Goal: Transaction & Acquisition: Purchase product/service

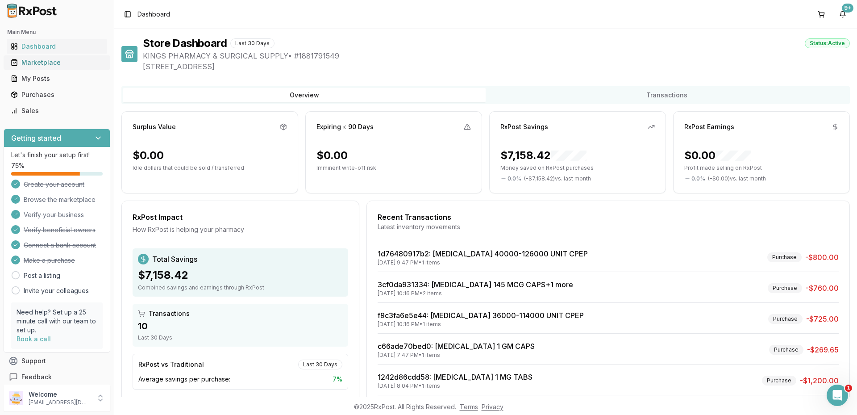
click at [51, 62] on div "Marketplace" at bounding box center [57, 62] width 92 height 9
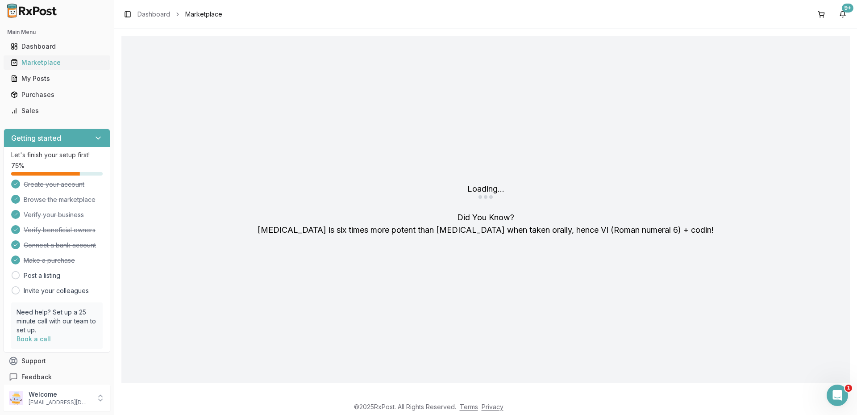
click at [58, 60] on div "Marketplace" at bounding box center [57, 62] width 92 height 9
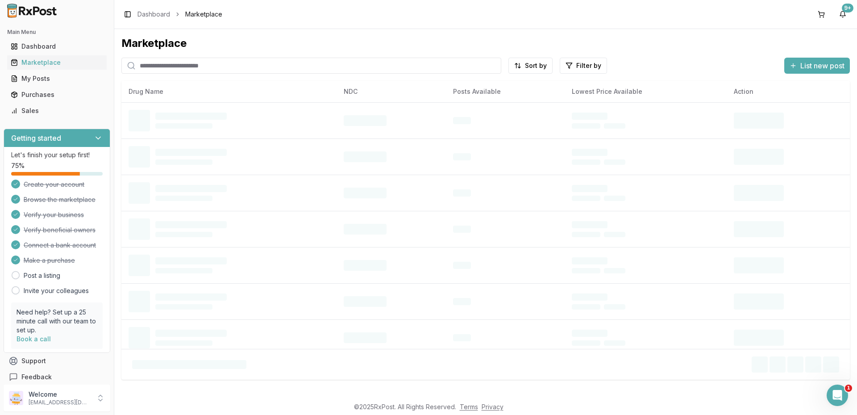
click at [176, 66] on input "search" at bounding box center [311, 66] width 380 height 16
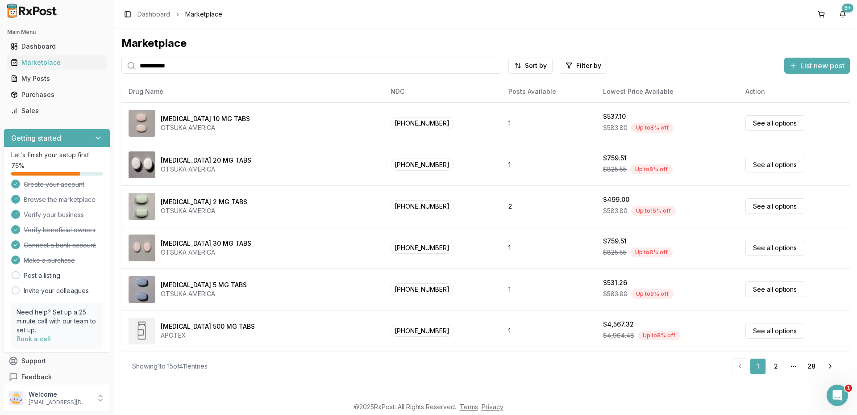
type input "**********"
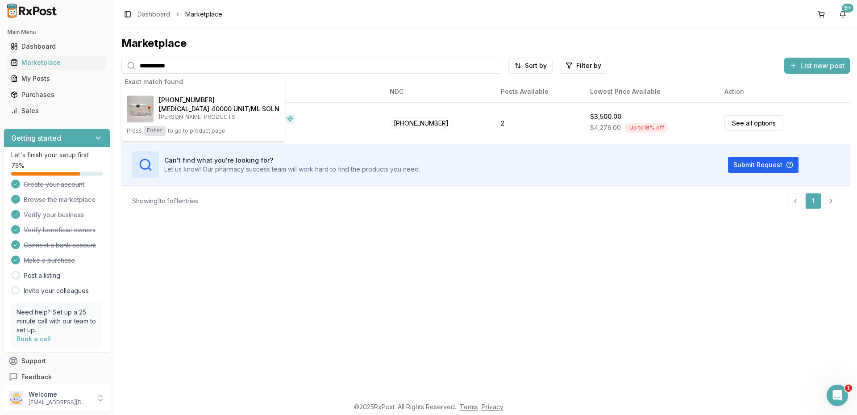
click at [305, 283] on div "**********" at bounding box center [485, 213] width 743 height 368
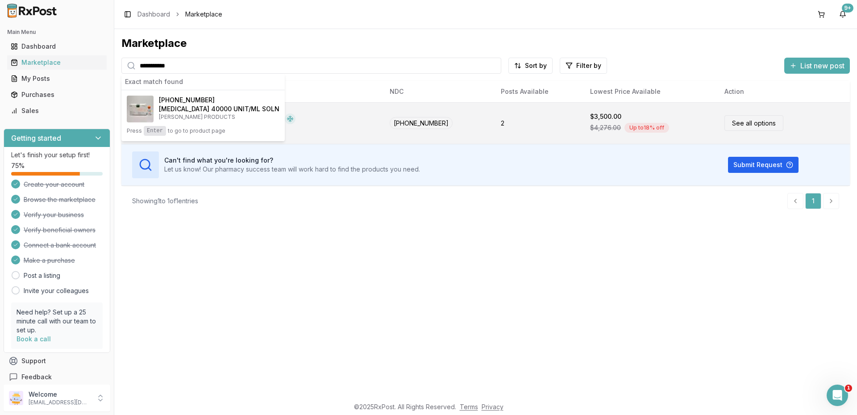
click at [744, 116] on link "See all options" at bounding box center [753, 123] width 59 height 16
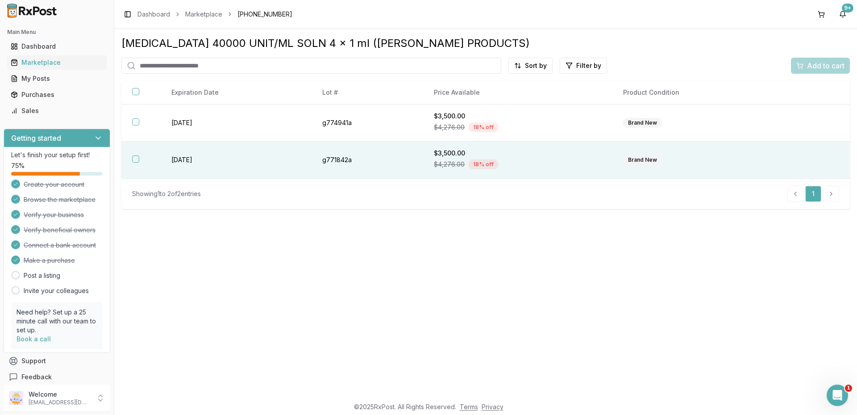
click at [130, 154] on th at bounding box center [140, 159] width 39 height 37
click at [842, 64] on span "Add to cart" at bounding box center [825, 65] width 37 height 11
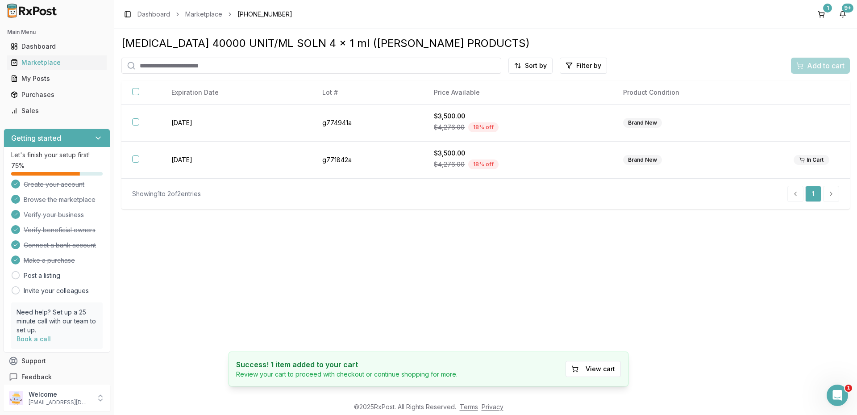
click at [194, 67] on input "search" at bounding box center [311, 66] width 380 height 16
type input "*****"
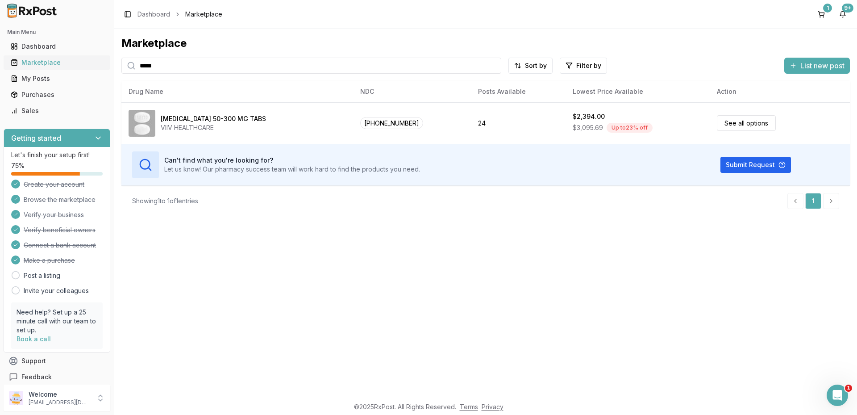
drag, startPoint x: 168, startPoint y: 67, endPoint x: 97, endPoint y: 59, distance: 71.4
click at [97, 59] on div "Main Menu Dashboard Marketplace My Posts Purchases Sales Getting started Let's …" at bounding box center [428, 207] width 857 height 415
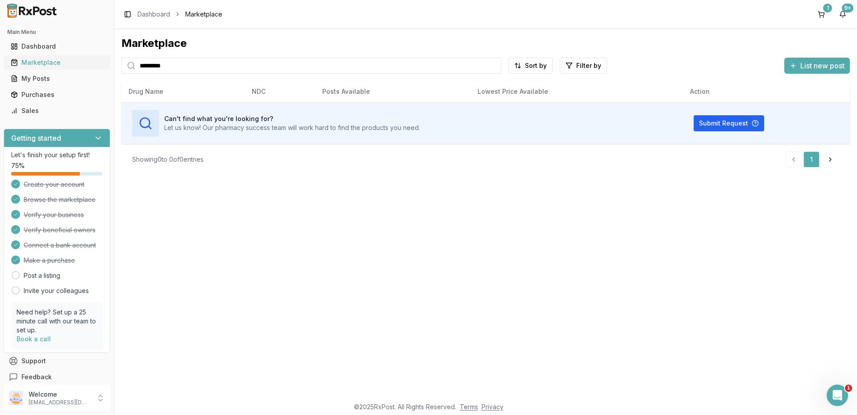
drag, startPoint x: 180, startPoint y: 71, endPoint x: 24, endPoint y: 65, distance: 156.3
click at [24, 65] on div "Main Menu Dashboard Marketplace My Posts Purchases Sales Getting started Let's …" at bounding box center [428, 207] width 857 height 415
drag, startPoint x: 197, startPoint y: 63, endPoint x: 3, endPoint y: 39, distance: 195.7
click at [5, 42] on div "Main Menu Dashboard Marketplace My Posts Purchases Sales Getting started Let's …" at bounding box center [428, 207] width 857 height 415
type input "******"
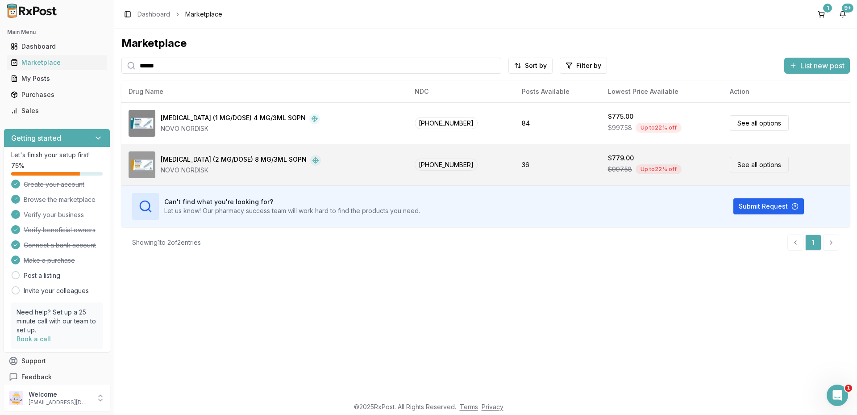
click at [742, 162] on link "See all options" at bounding box center [759, 165] width 59 height 16
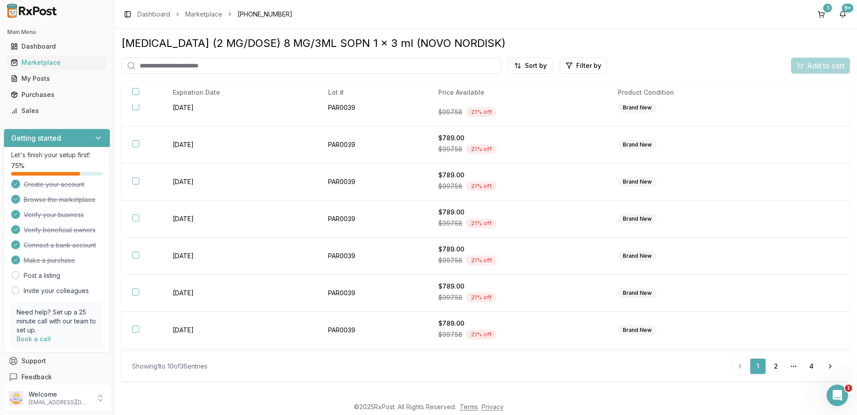
scroll to position [124, 0]
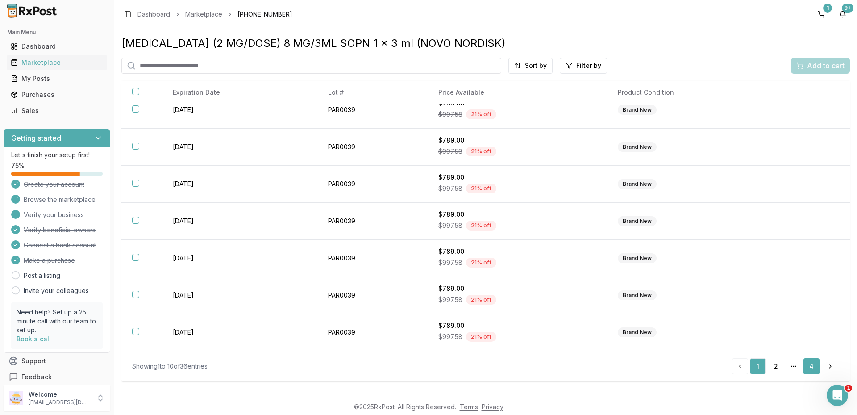
click at [810, 362] on link "4" at bounding box center [811, 366] width 16 height 16
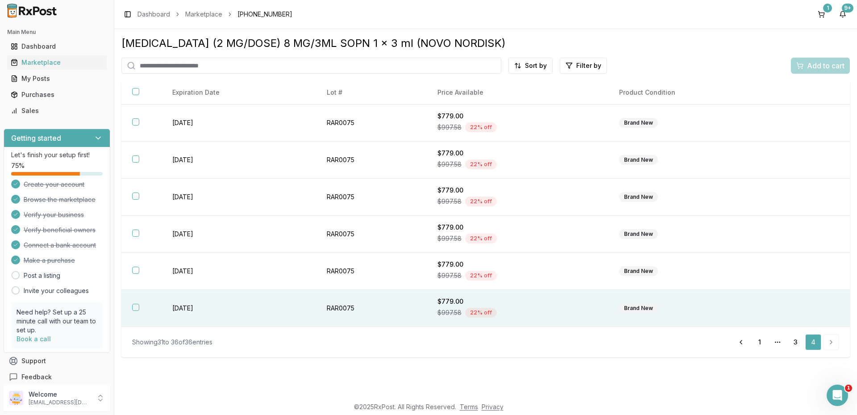
click at [135, 305] on button "button" at bounding box center [135, 306] width 7 height 7
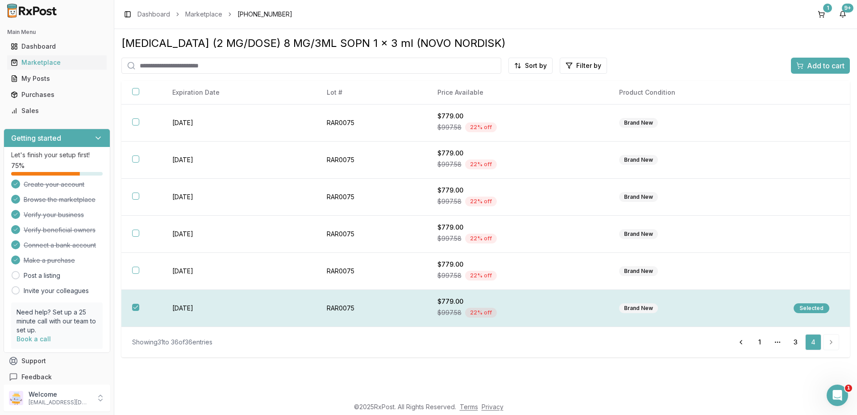
click at [806, 308] on div "Selected" at bounding box center [812, 308] width 36 height 10
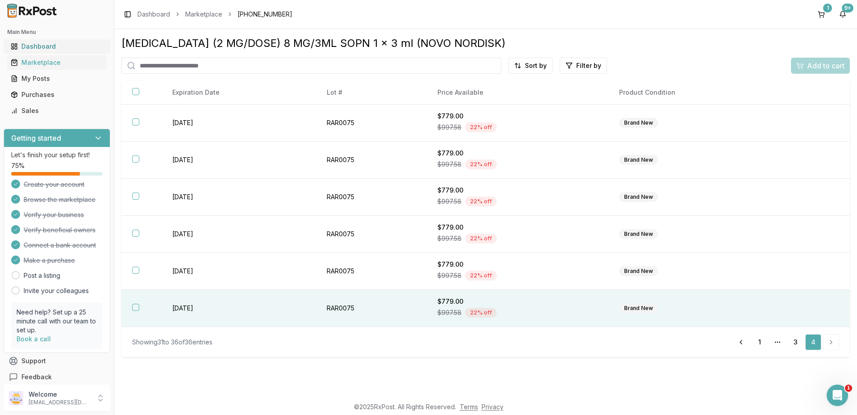
click at [32, 42] on div "Dashboard" at bounding box center [57, 46] width 92 height 9
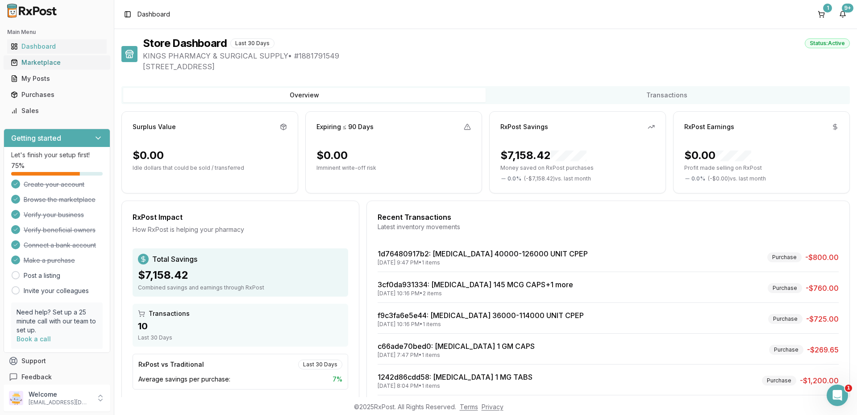
click at [51, 67] on link "Marketplace" at bounding box center [57, 62] width 100 height 16
click at [57, 59] on div "Marketplace" at bounding box center [57, 62] width 92 height 9
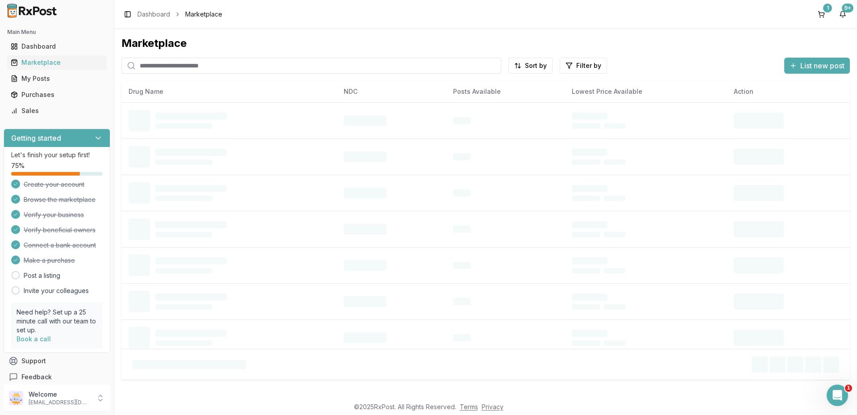
paste input "**********"
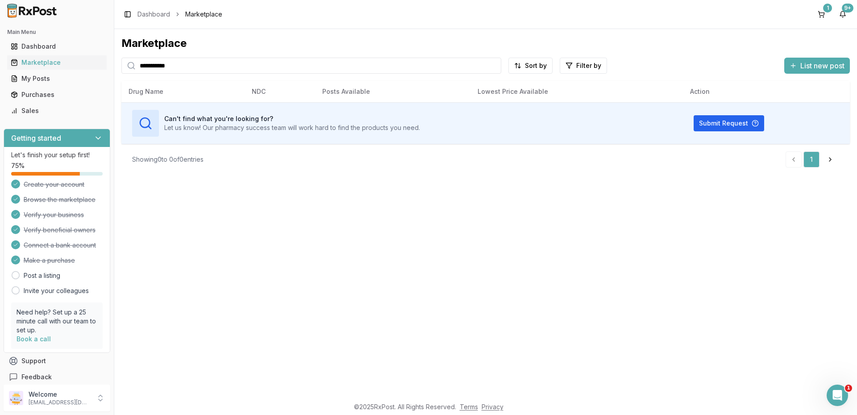
drag, startPoint x: 252, startPoint y: 65, endPoint x: -94, endPoint y: 46, distance: 346.5
click at [0, 46] on html "**********" at bounding box center [428, 207] width 857 height 415
drag, startPoint x: 172, startPoint y: 69, endPoint x: 54, endPoint y: 54, distance: 119.7
click at [54, 54] on div "Main Menu Dashboard Marketplace My Posts Purchases Sales Getting started Let's …" at bounding box center [428, 207] width 857 height 415
type input "****"
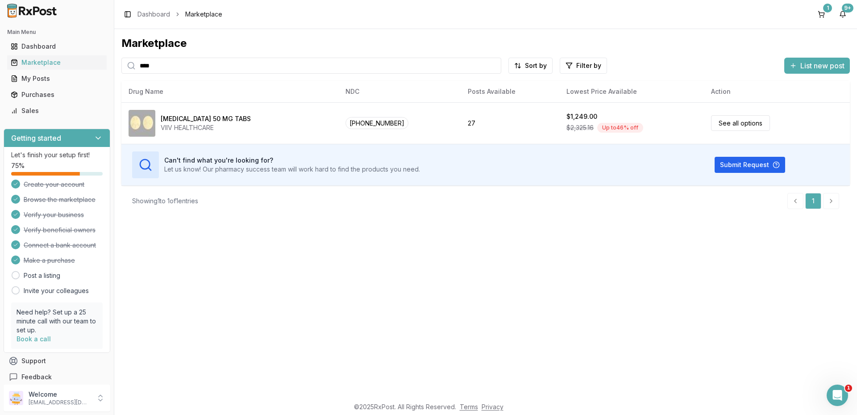
drag, startPoint x: 745, startPoint y: 159, endPoint x: 479, endPoint y: 186, distance: 267.4
click at [479, 186] on div "Marketplace **** Sort by Filter by List new post Card Table NDC: [PHONE_NUMBER]…" at bounding box center [485, 126] width 728 height 180
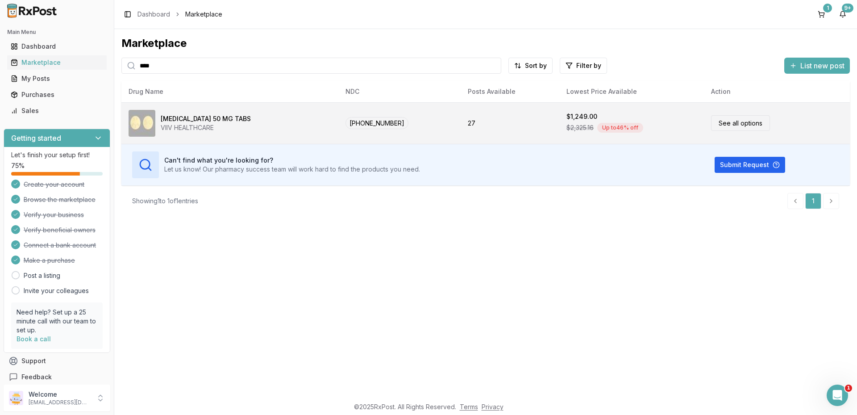
click at [184, 120] on div "[MEDICAL_DATA] 50 MG TABS" at bounding box center [206, 118] width 90 height 9
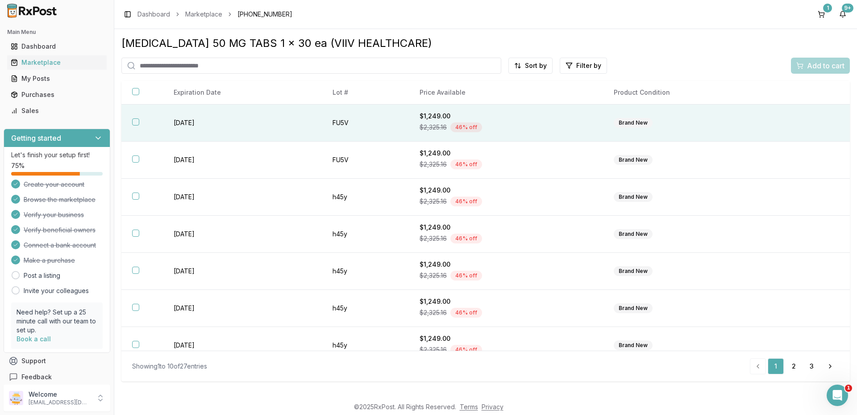
click at [138, 121] on button "button" at bounding box center [135, 121] width 7 height 7
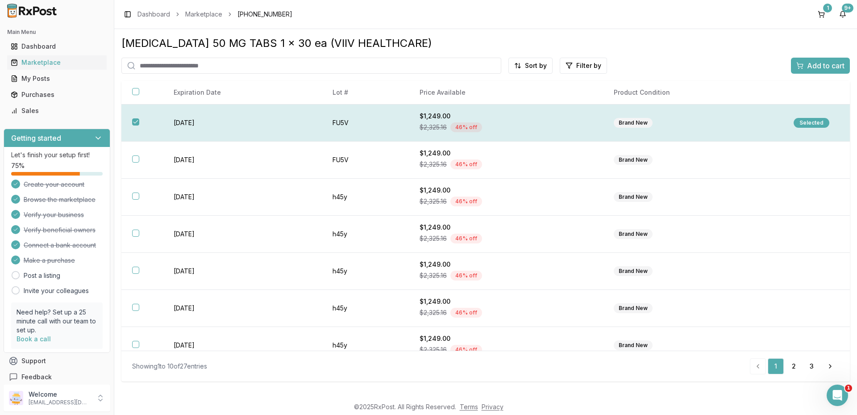
click at [802, 123] on div "Selected" at bounding box center [812, 123] width 36 height 10
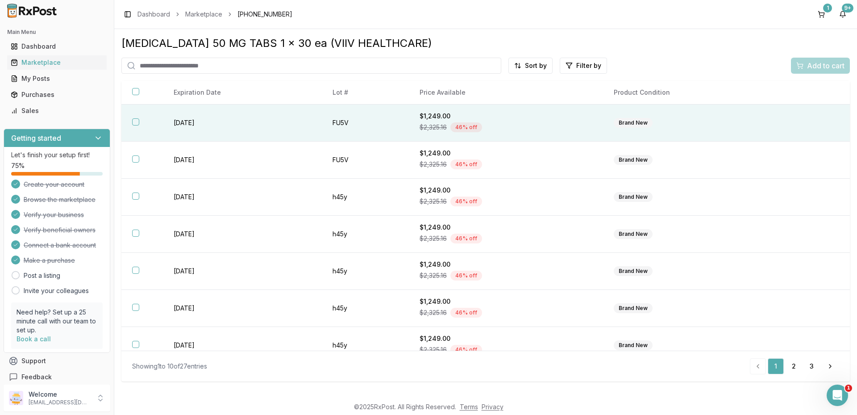
click at [177, 60] on input "search" at bounding box center [311, 66] width 380 height 16
type input "*****"
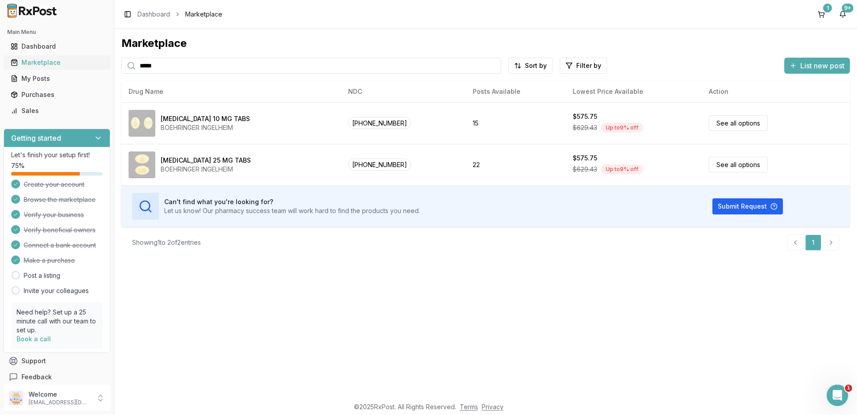
drag, startPoint x: 244, startPoint y: 66, endPoint x: 71, endPoint y: 55, distance: 173.0
click at [71, 55] on div "Main Menu Dashboard Marketplace My Posts Purchases Sales Getting started Let's …" at bounding box center [428, 207] width 857 height 415
paste input "******"
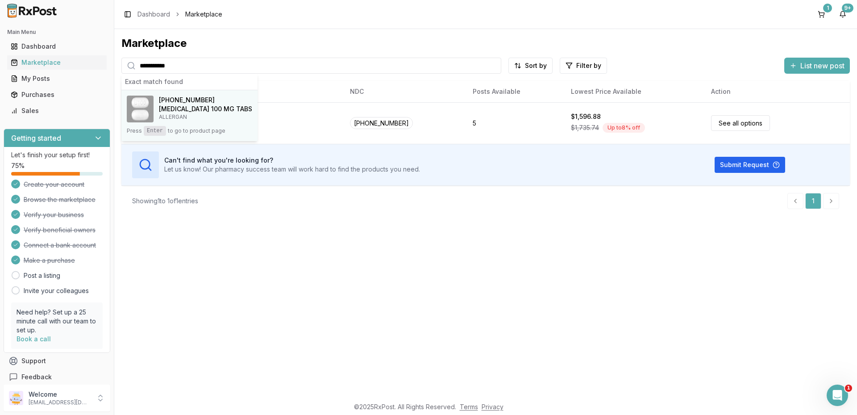
type input "**********"
click at [191, 98] on span "[PHONE_NUMBER]" at bounding box center [187, 100] width 56 height 9
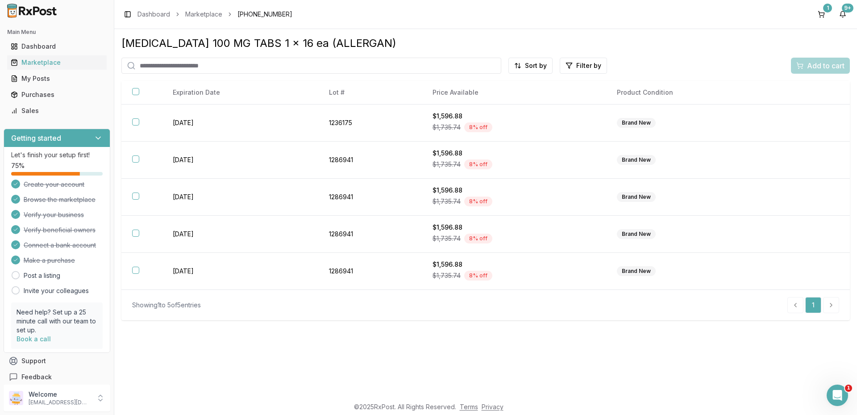
click at [266, 63] on input "search" at bounding box center [311, 66] width 380 height 16
type input "*******"
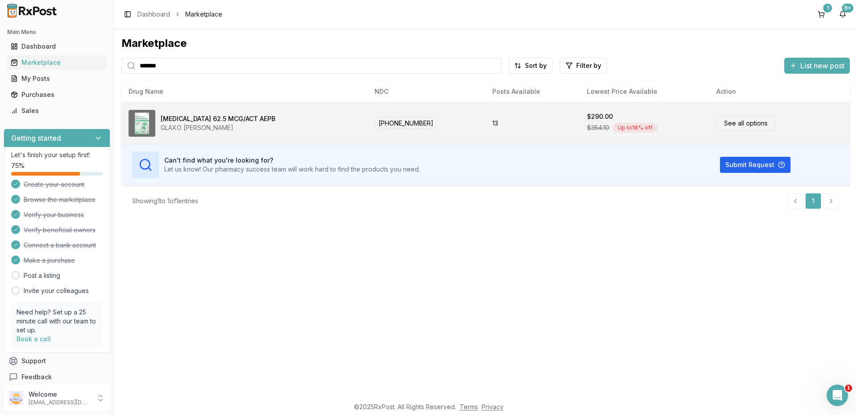
click at [733, 120] on link "See all options" at bounding box center [745, 123] width 59 height 16
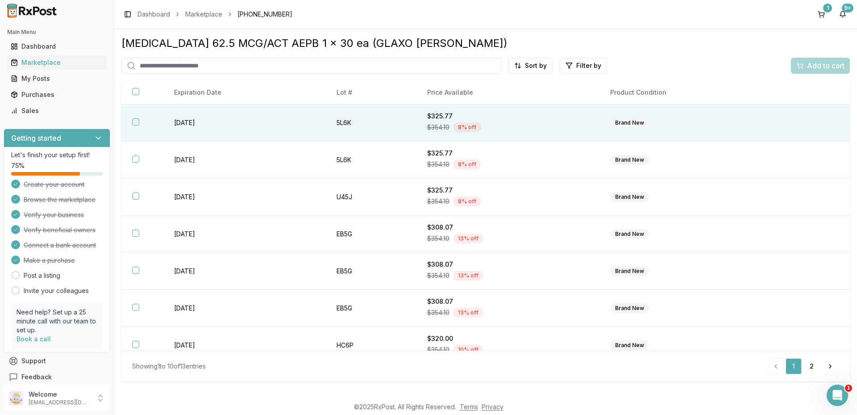
scroll to position [124, 0]
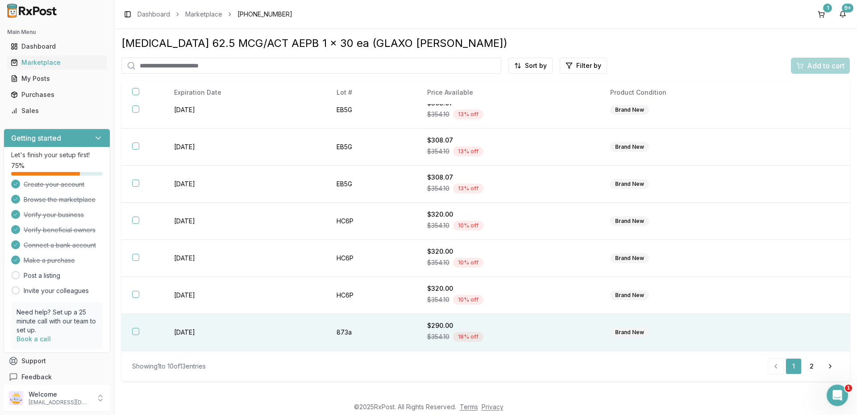
click at [137, 332] on button "button" at bounding box center [135, 331] width 7 height 7
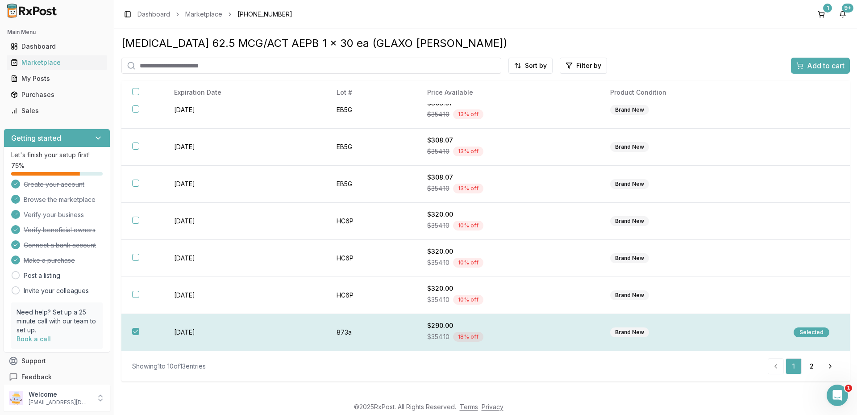
click at [803, 334] on div "Selected" at bounding box center [812, 332] width 36 height 10
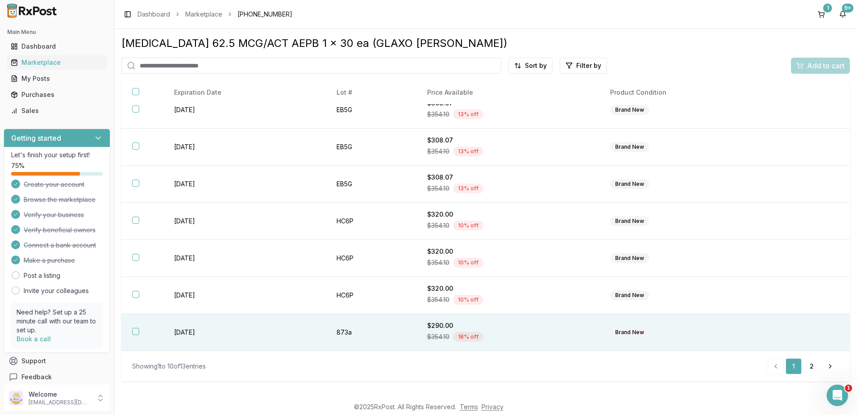
click at [214, 332] on td "[DATE]" at bounding box center [244, 332] width 162 height 37
click at [815, 67] on span "Add to cart" at bounding box center [825, 65] width 37 height 11
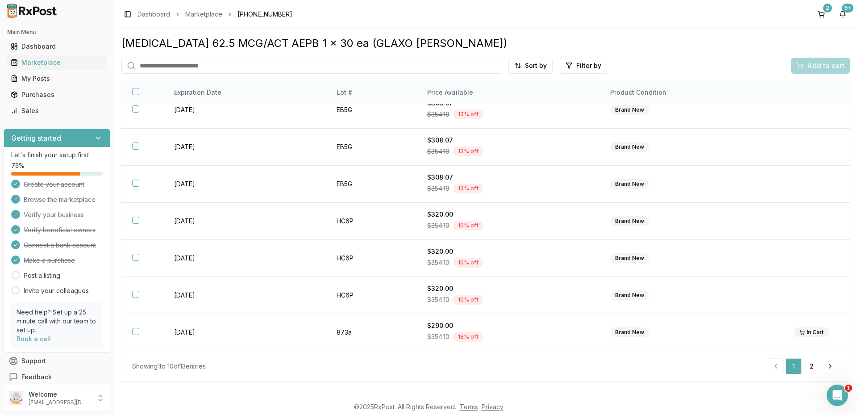
scroll to position [0, 0]
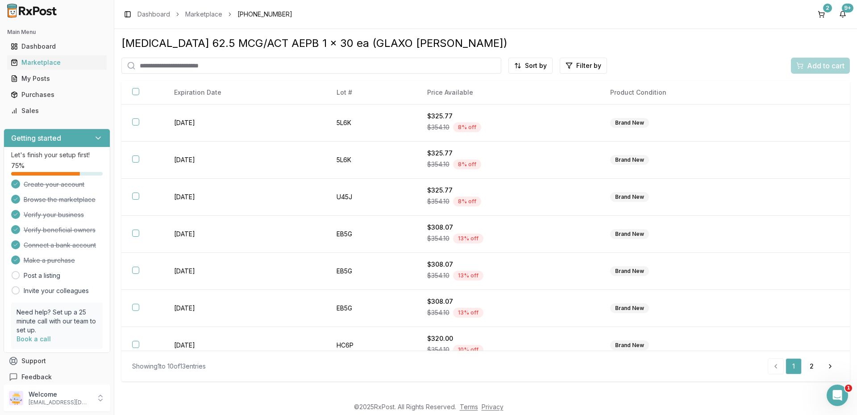
click at [207, 71] on input "search" at bounding box center [311, 66] width 380 height 16
type input "*"
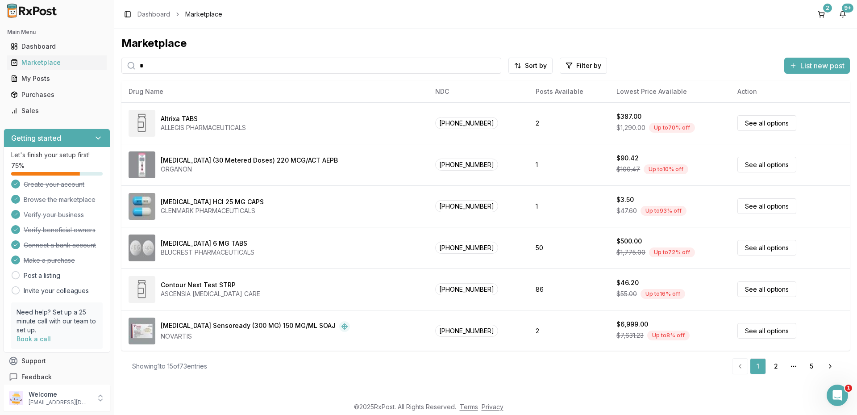
click at [197, 66] on input "*" at bounding box center [311, 66] width 380 height 16
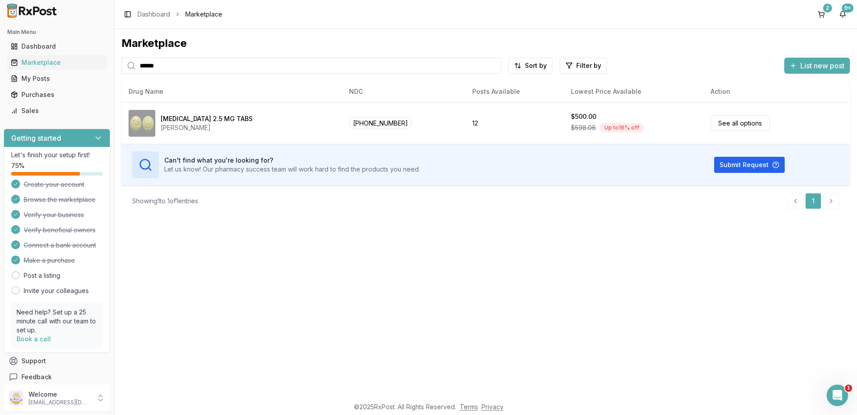
drag, startPoint x: 186, startPoint y: 58, endPoint x: 32, endPoint y: 39, distance: 154.8
click at [32, 39] on div "Main Menu Dashboard Marketplace My Posts Purchases Sales Getting started Let's …" at bounding box center [428, 207] width 857 height 415
drag, startPoint x: 180, startPoint y: 67, endPoint x: 97, endPoint y: 62, distance: 83.1
click at [85, 63] on div "Main Menu Dashboard Marketplace My Posts Purchases Sales Getting started Let's …" at bounding box center [428, 207] width 857 height 415
paste input "******"
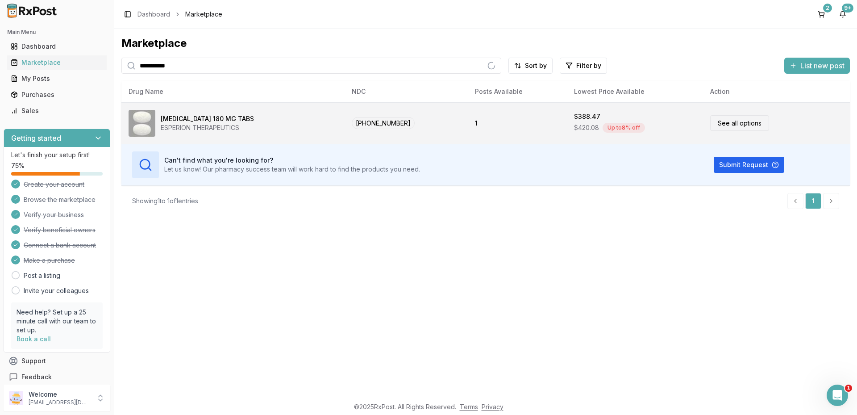
type input "**********"
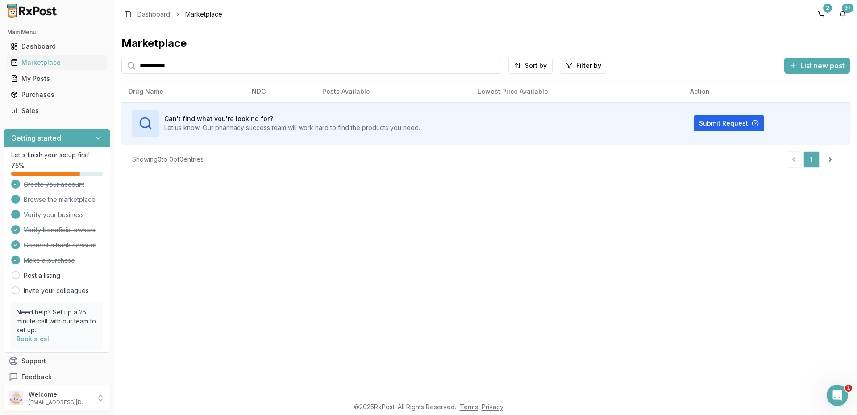
click at [491, 65] on input "**********" at bounding box center [311, 66] width 380 height 16
paste input "**********"
type input "**********"
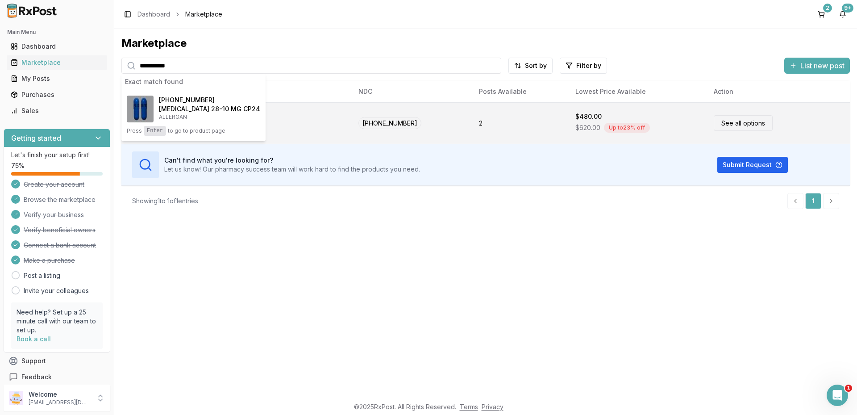
click at [575, 120] on div "$480.00" at bounding box center [588, 116] width 26 height 9
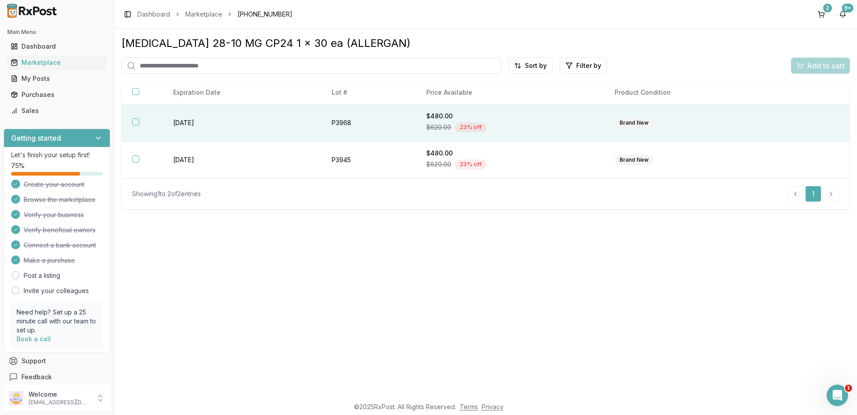
click at [661, 121] on div "Brand New" at bounding box center [694, 123] width 158 height 10
click at [827, 63] on span "Add to cart" at bounding box center [825, 65] width 37 height 11
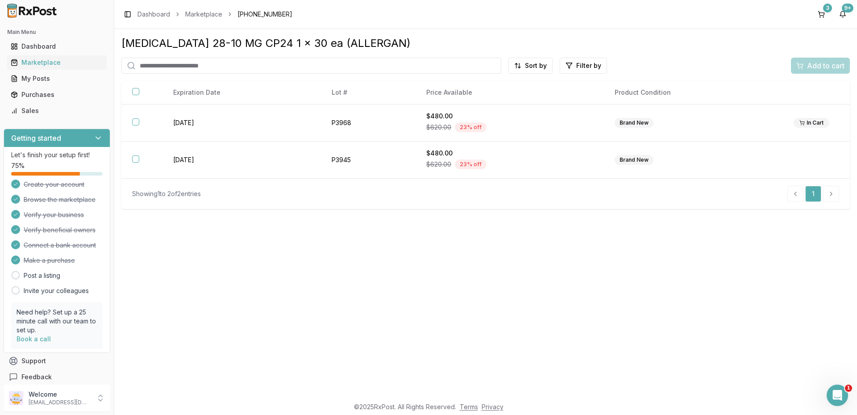
click at [189, 71] on input "search" at bounding box center [311, 66] width 380 height 16
type input "*****"
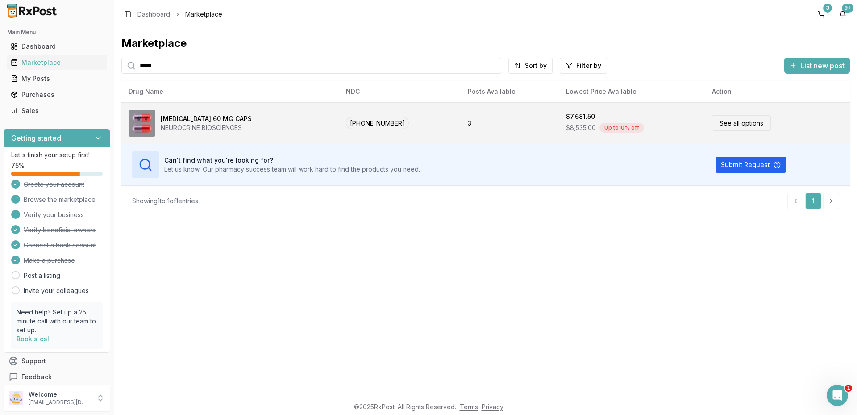
click at [725, 125] on link "See all options" at bounding box center [741, 123] width 59 height 16
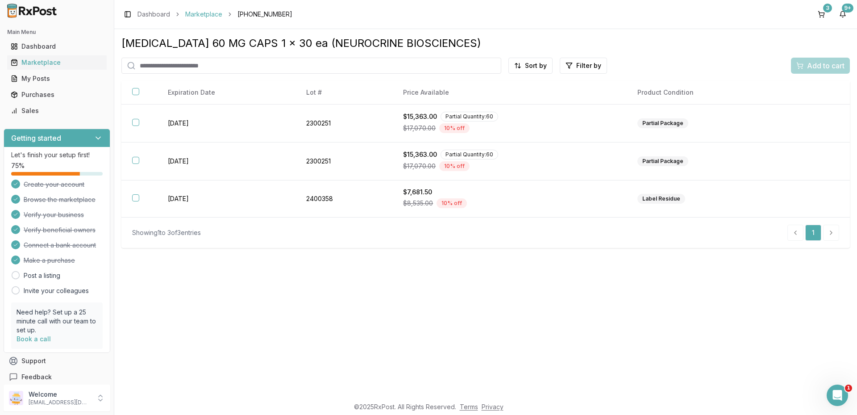
click at [200, 15] on link "Marketplace" at bounding box center [203, 14] width 37 height 9
paste input "**********"
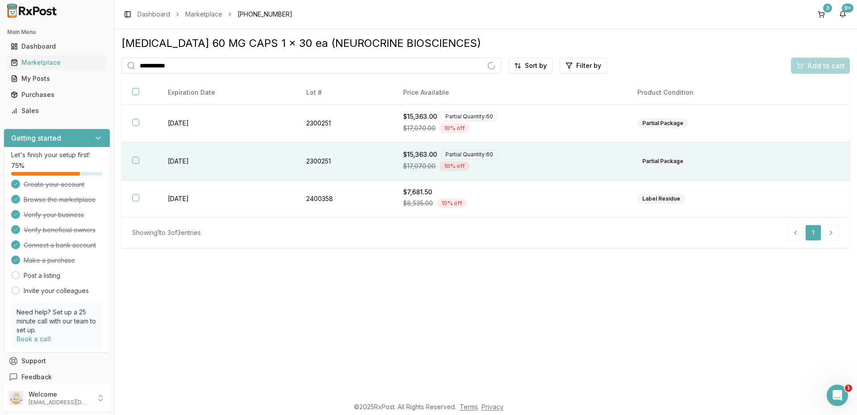
type input "**********"
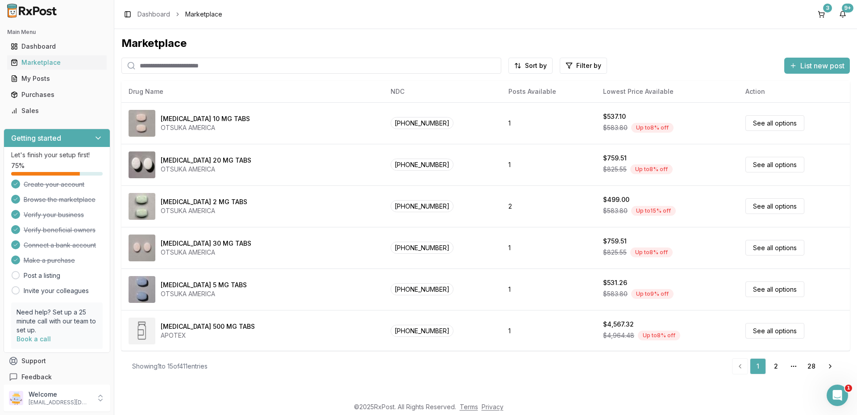
click at [207, 63] on input "search" at bounding box center [311, 66] width 380 height 16
type input "******"
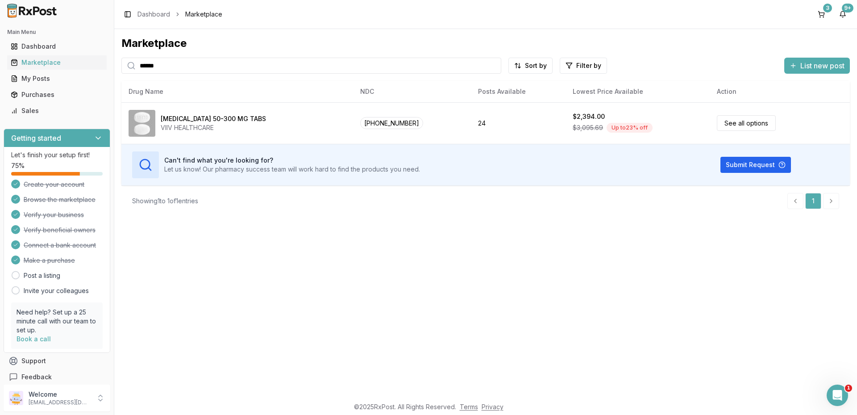
click at [591, 266] on div "Marketplace ****** Sort by Filter by List new post Card Table NDC: [PHONE_NUMBE…" at bounding box center [485, 213] width 743 height 368
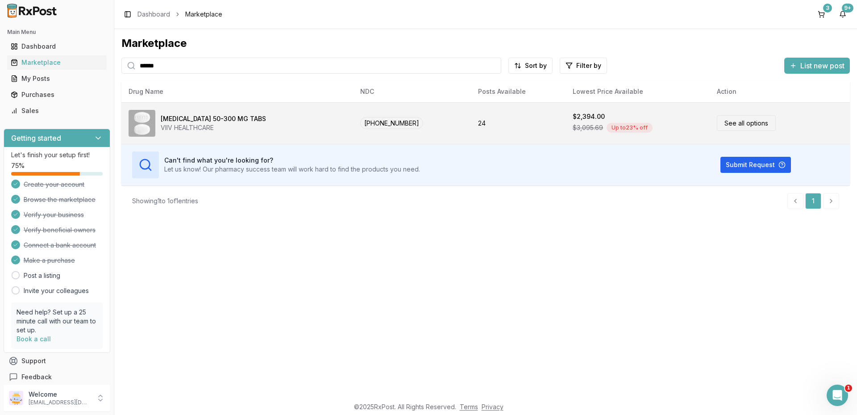
click at [733, 127] on link "See all options" at bounding box center [746, 123] width 59 height 16
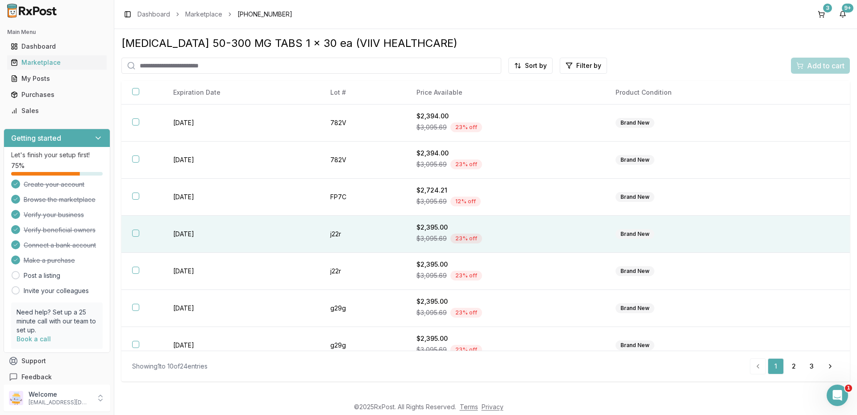
scroll to position [124, 0]
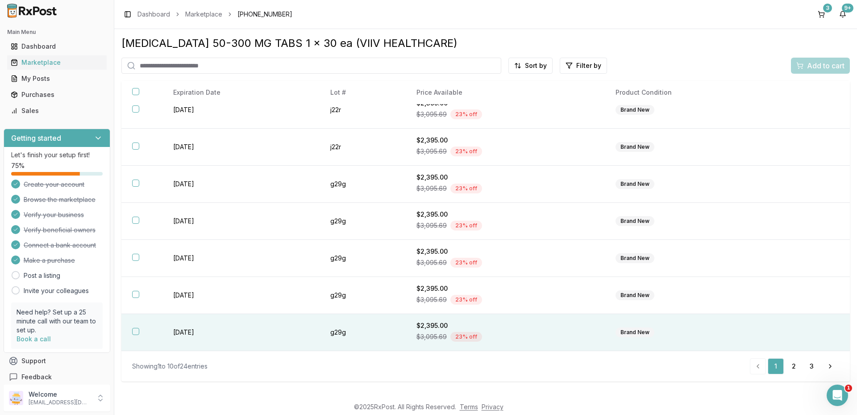
click at [138, 331] on button "button" at bounding box center [135, 331] width 7 height 7
click at [825, 71] on button "Add to cart" at bounding box center [820, 66] width 59 height 16
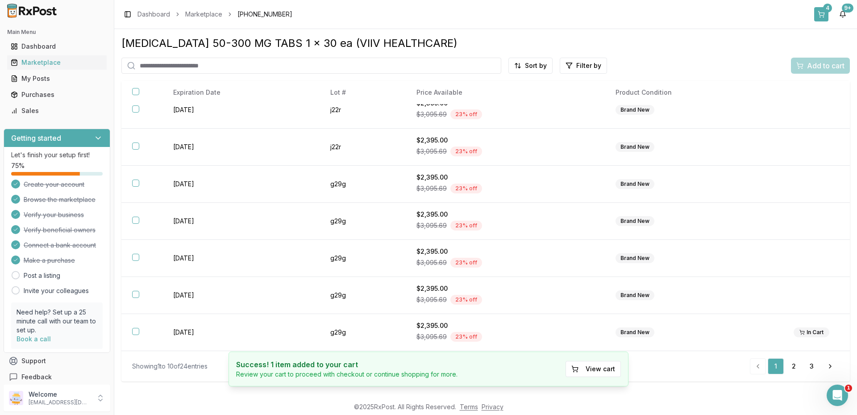
click at [822, 13] on button "4" at bounding box center [821, 14] width 14 height 14
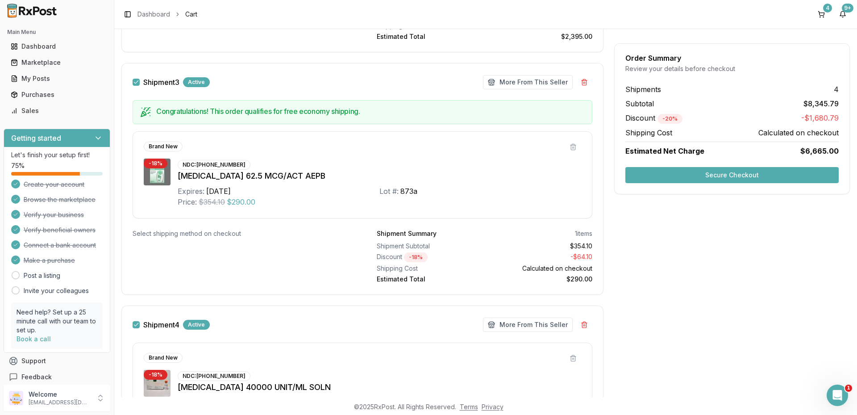
scroll to position [545, 0]
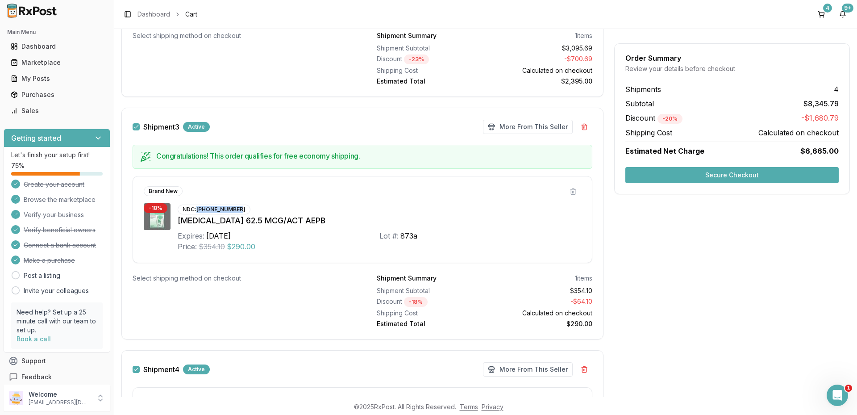
drag, startPoint x: 198, startPoint y: 207, endPoint x: 240, endPoint y: 208, distance: 42.0
click at [240, 208] on div "NDC: 00173-0873-10" at bounding box center [214, 209] width 73 height 10
copy div "[PHONE_NUMBER]"
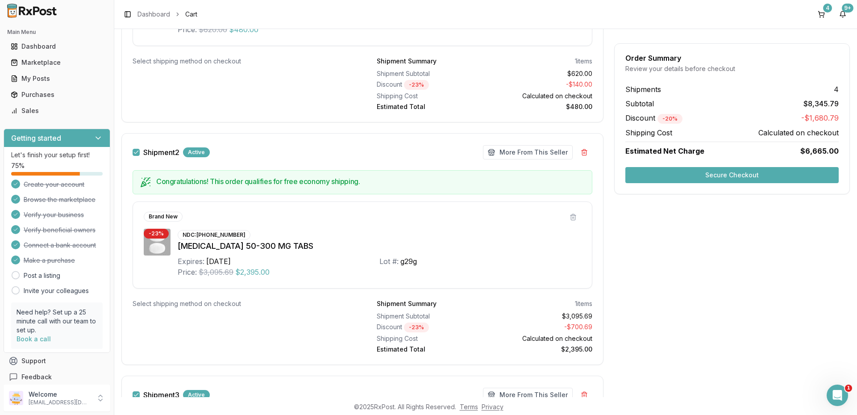
scroll to position [0, 0]
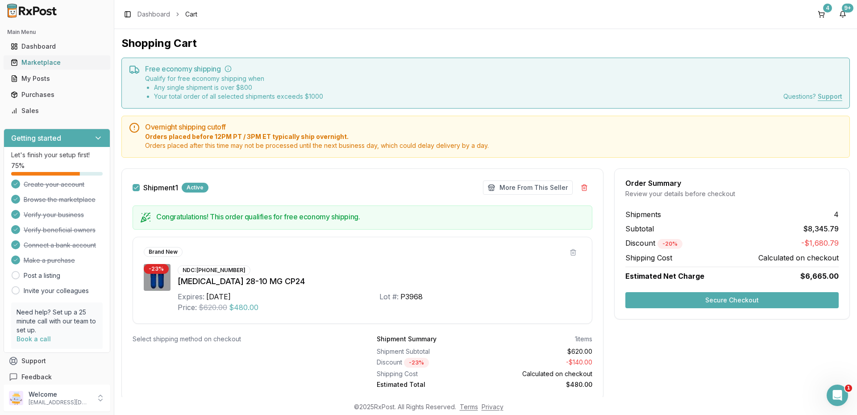
click at [26, 62] on div "Marketplace" at bounding box center [57, 62] width 92 height 9
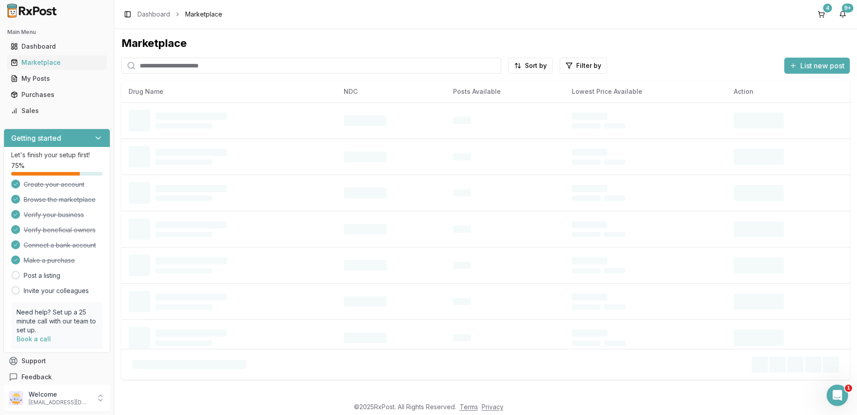
paste input "**********"
type input "**********"
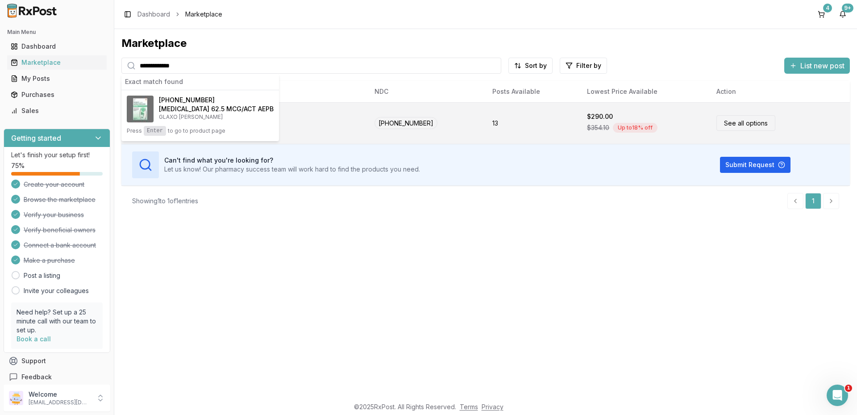
click at [728, 121] on link "See all options" at bounding box center [745, 123] width 59 height 16
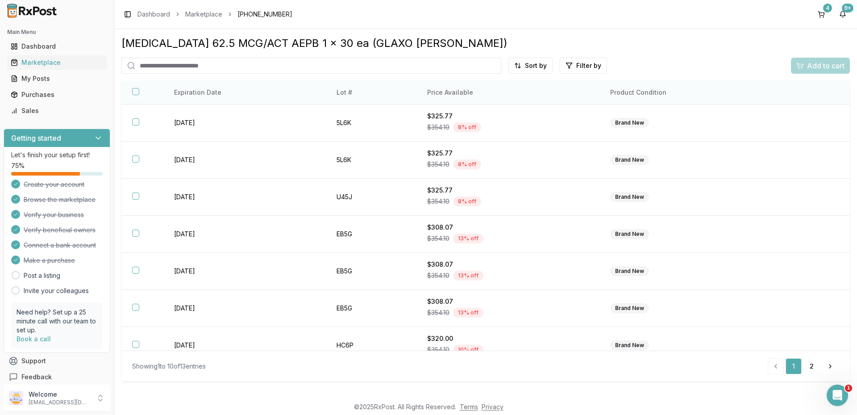
click at [449, 92] on th "Price Available" at bounding box center [507, 93] width 183 height 24
click at [517, 71] on html "Main Menu Dashboard Marketplace My Posts Purchases Sales Getting started Let's …" at bounding box center [428, 207] width 857 height 415
click at [519, 95] on div "Price (Low to High)" at bounding box center [508, 99] width 85 height 14
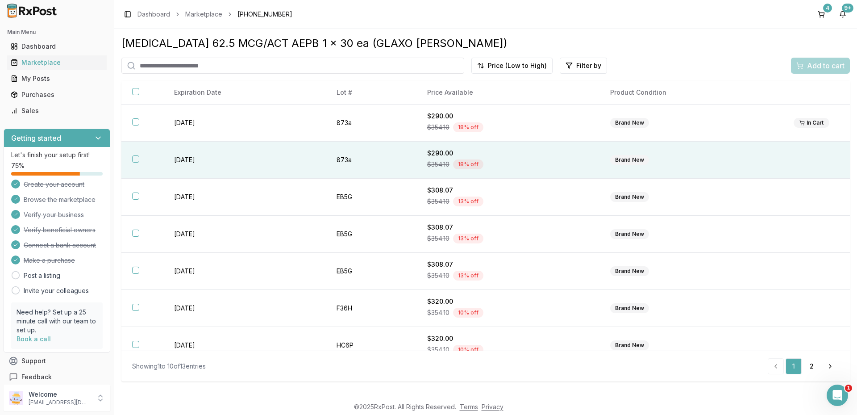
click at [554, 161] on div "$354.10 18 % off" at bounding box center [508, 164] width 162 height 13
click at [829, 61] on span "Add to cart" at bounding box center [825, 65] width 37 height 11
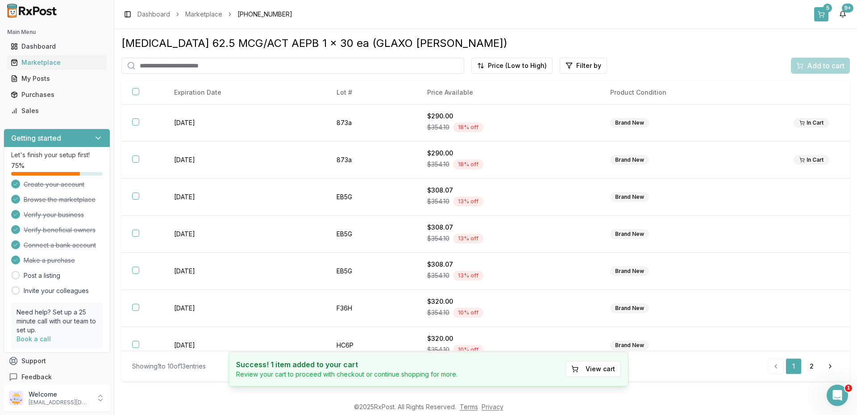
click at [819, 12] on button "5" at bounding box center [821, 14] width 14 height 14
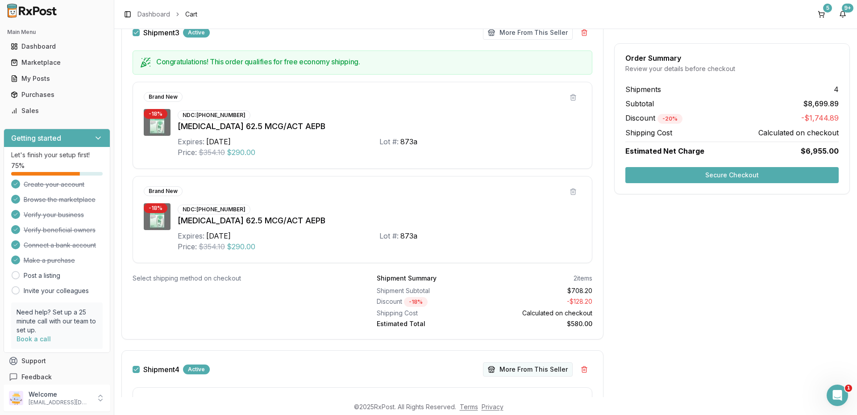
scroll to position [595, 0]
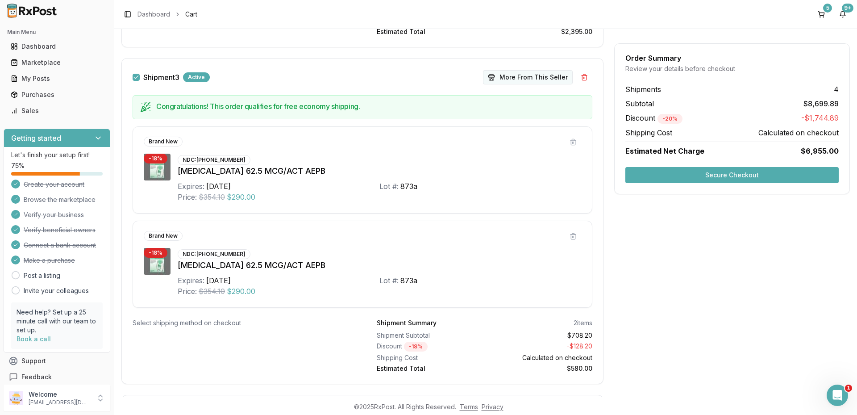
click at [531, 73] on button "More From This Seller" at bounding box center [528, 77] width 90 height 14
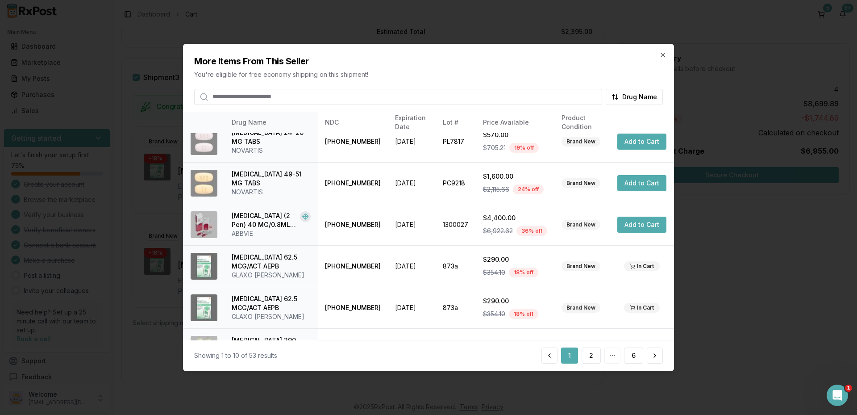
scroll to position [208, 0]
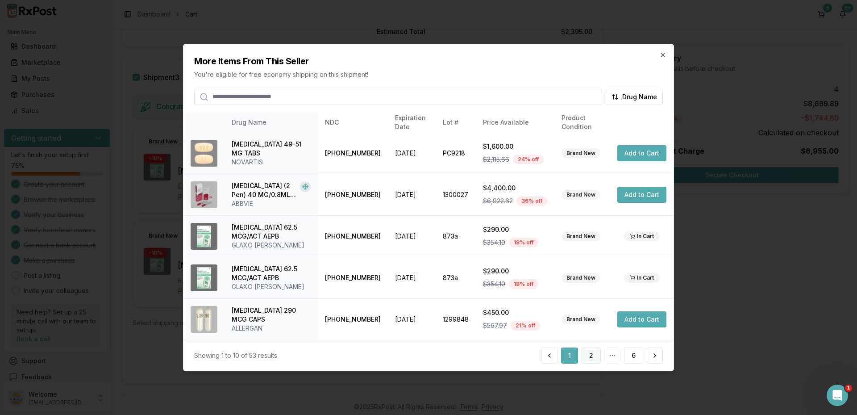
click at [594, 353] on button "2" at bounding box center [591, 355] width 19 height 16
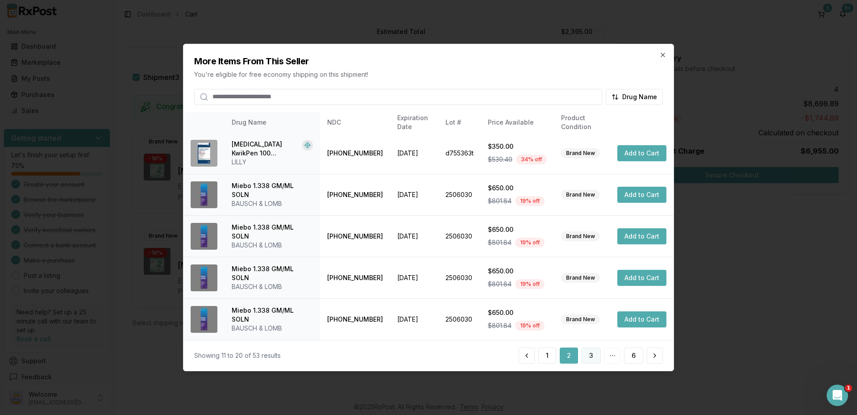
click at [589, 349] on button "3" at bounding box center [591, 355] width 19 height 16
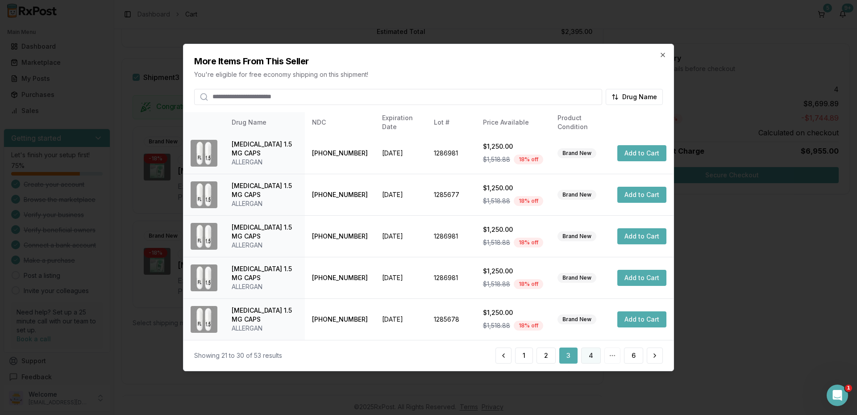
click at [590, 361] on button "4" at bounding box center [591, 355] width 20 height 16
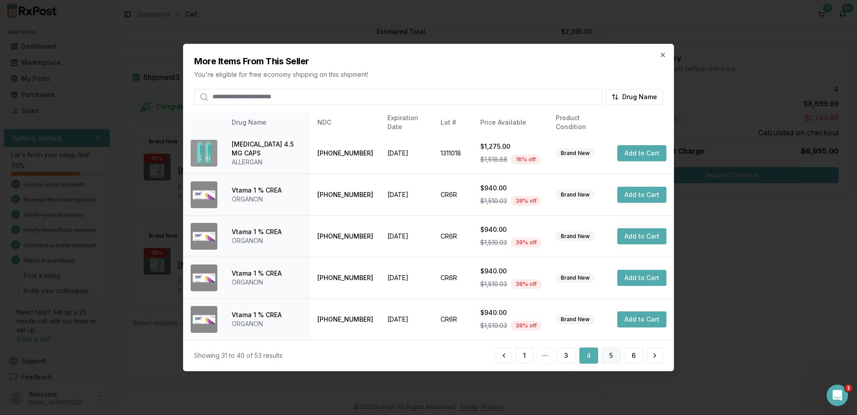
click at [615, 352] on button "5" at bounding box center [611, 355] width 19 height 16
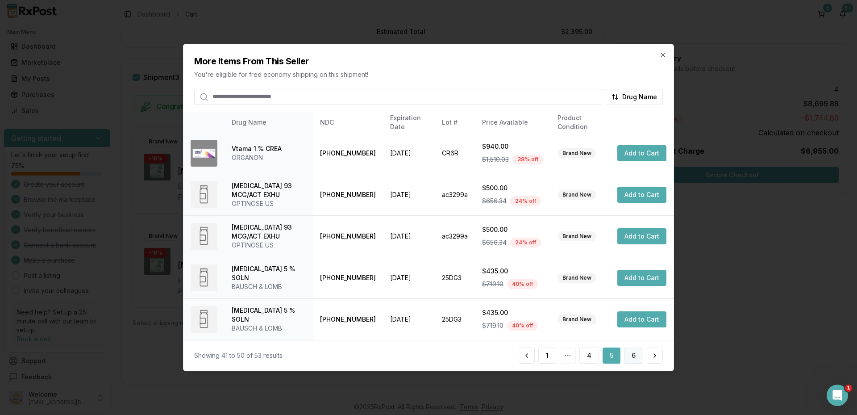
click at [631, 353] on button "6" at bounding box center [633, 355] width 19 height 16
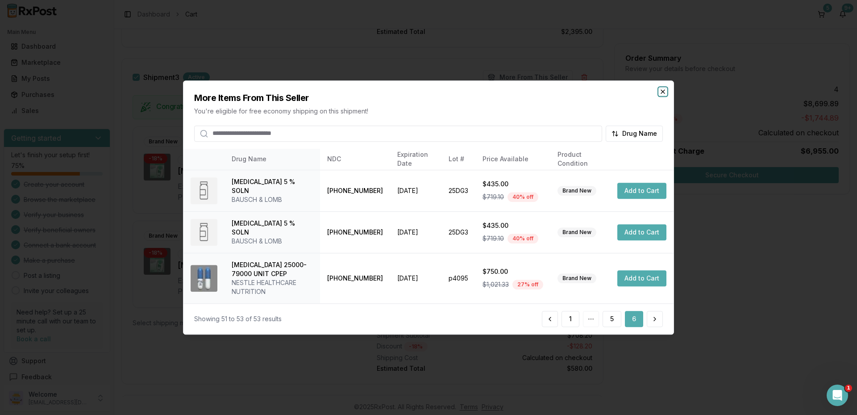
click at [664, 93] on icon "button" at bounding box center [663, 92] width 4 height 4
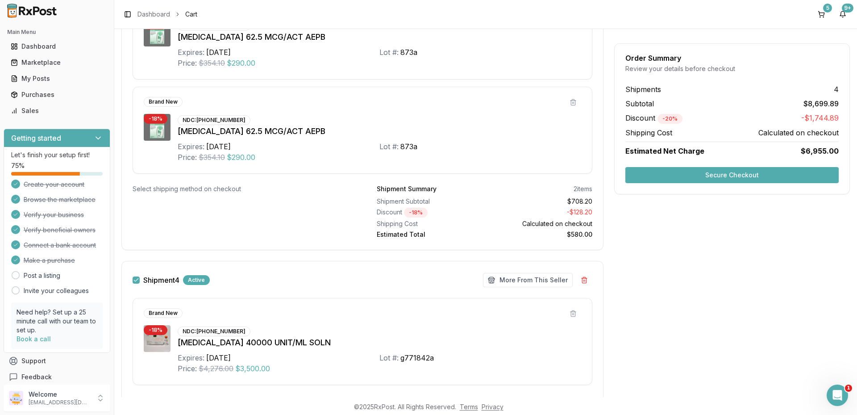
scroll to position [818, 0]
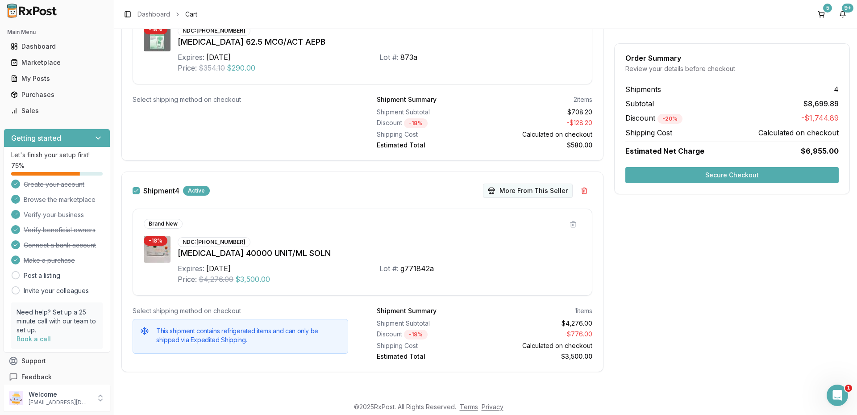
click at [536, 192] on button "More From This Seller" at bounding box center [528, 190] width 90 height 14
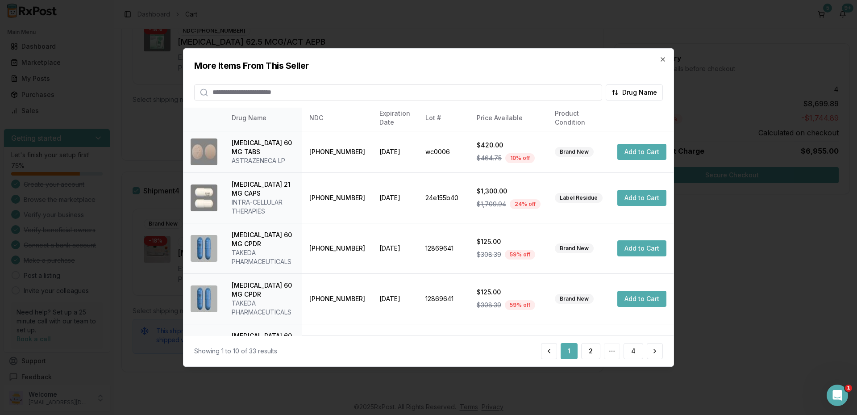
scroll to position [235, 0]
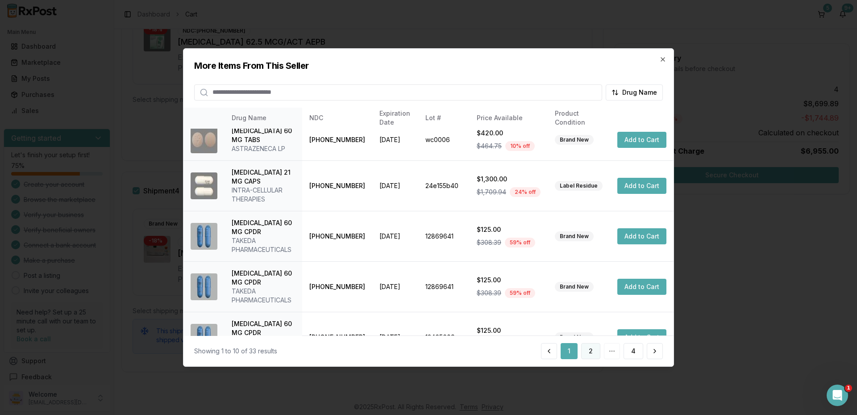
click at [597, 353] on button "2" at bounding box center [590, 351] width 19 height 16
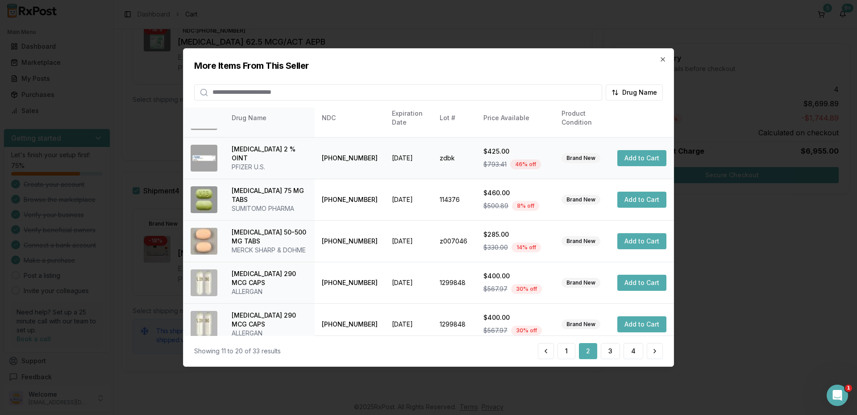
scroll to position [179, 0]
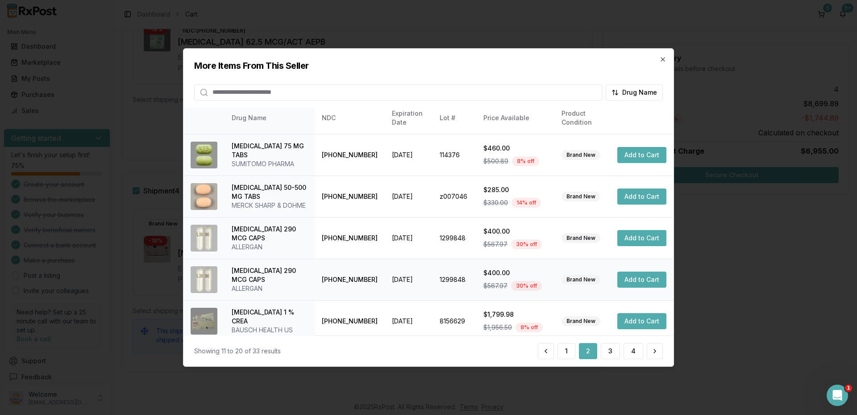
click at [631, 271] on button "Add to Cart" at bounding box center [641, 279] width 49 height 16
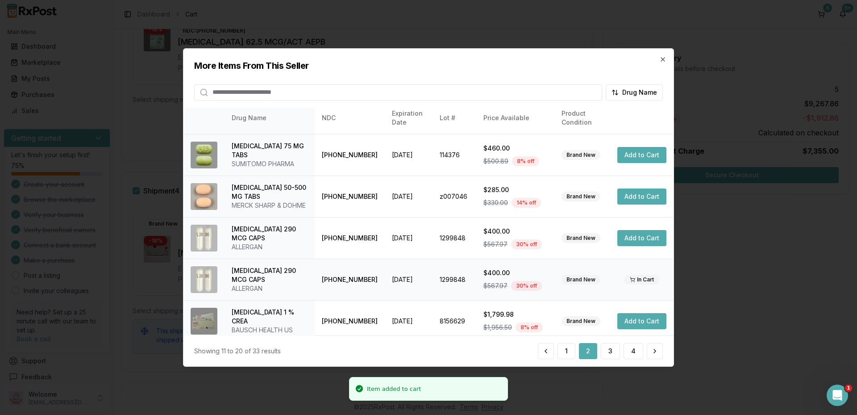
scroll to position [217, 0]
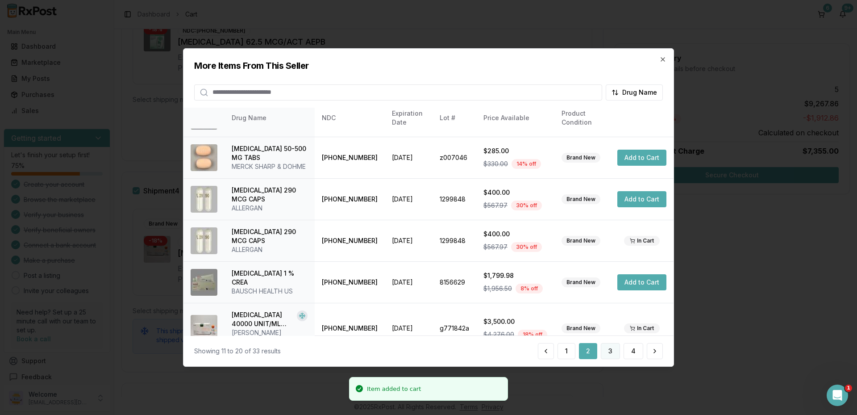
click at [607, 347] on button "3" at bounding box center [610, 351] width 19 height 16
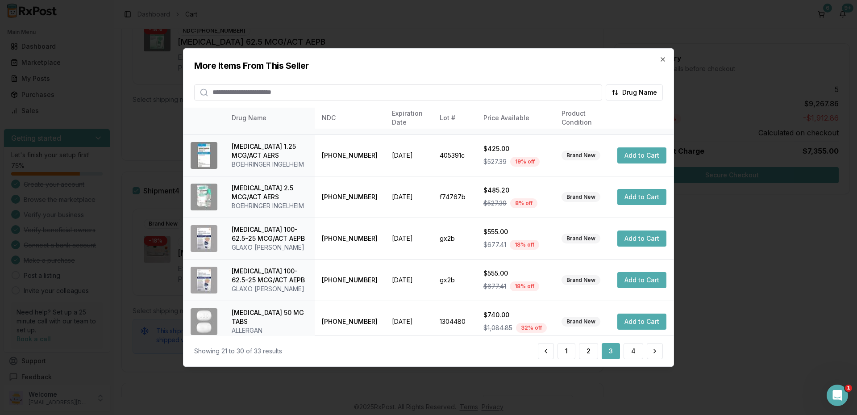
scroll to position [89, 0]
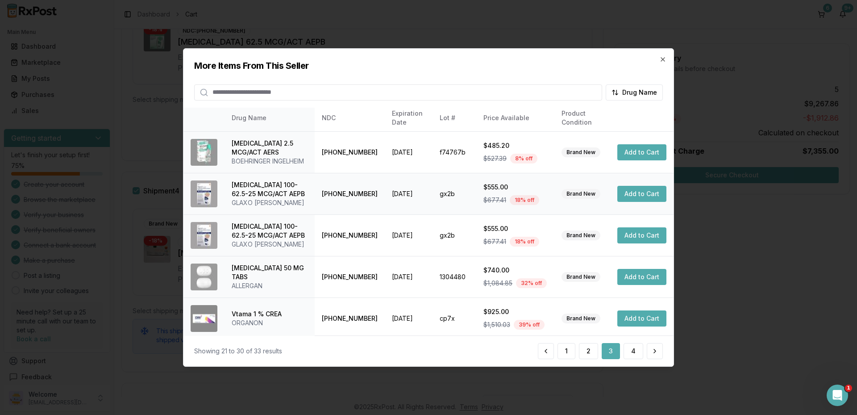
click at [634, 199] on button "Add to Cart" at bounding box center [641, 194] width 49 height 16
click at [634, 351] on button "4" at bounding box center [634, 351] width 20 height 16
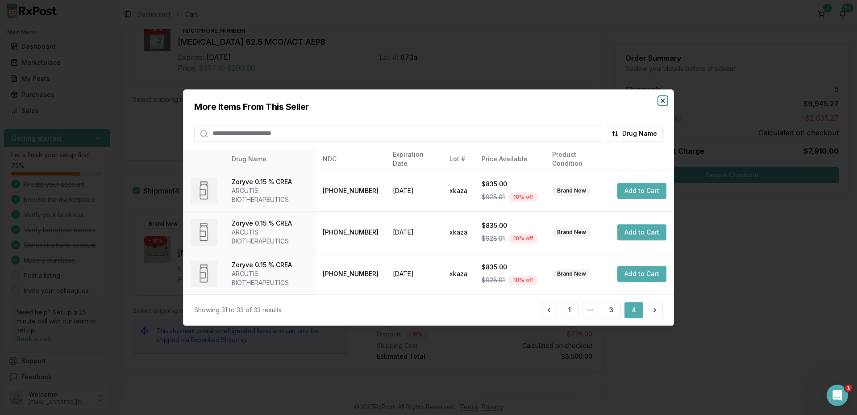
click at [660, 101] on icon "button" at bounding box center [662, 100] width 7 height 7
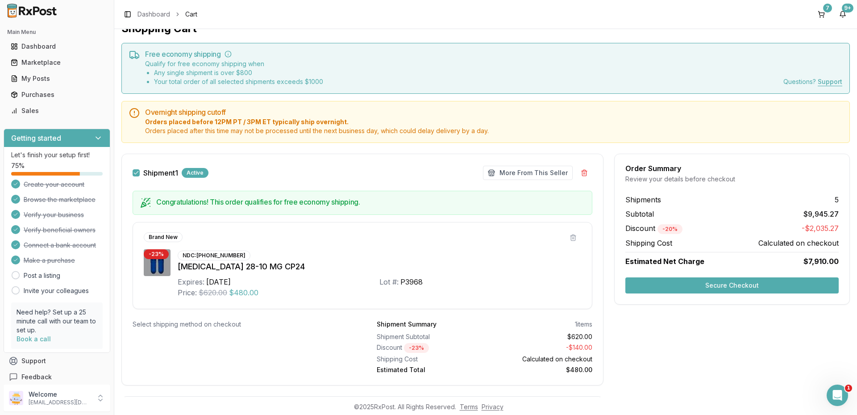
scroll to position [0, 0]
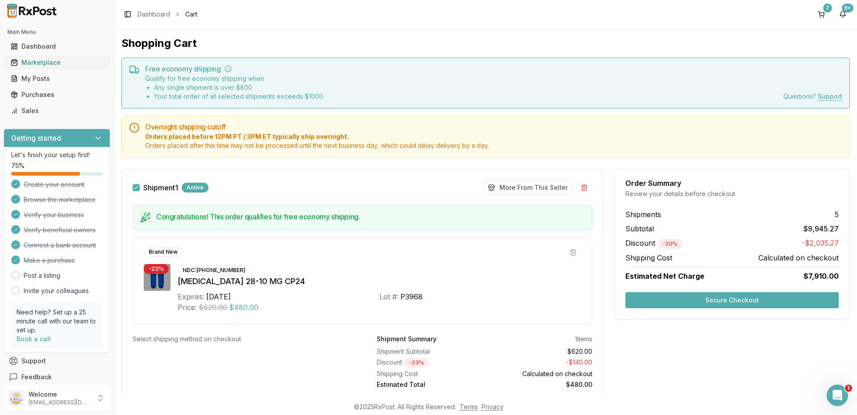
click at [37, 57] on link "Marketplace" at bounding box center [57, 62] width 100 height 16
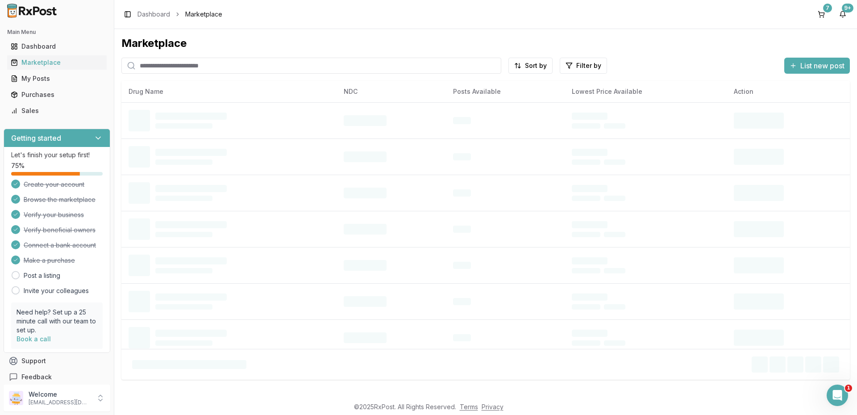
click at [190, 65] on input "search" at bounding box center [311, 66] width 380 height 16
paste input "**********"
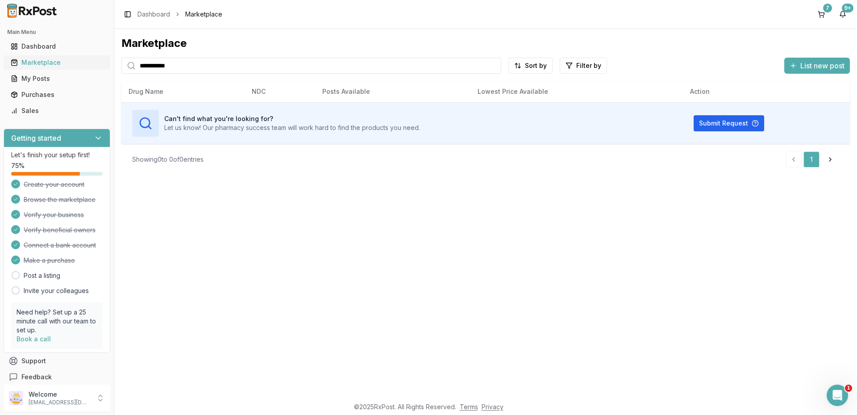
drag, startPoint x: 197, startPoint y: 71, endPoint x: 105, endPoint y: 62, distance: 92.0
click at [105, 62] on div "**********" at bounding box center [428, 207] width 857 height 415
paste input "search"
type input "**********"
click at [827, 17] on button "7" at bounding box center [821, 14] width 14 height 14
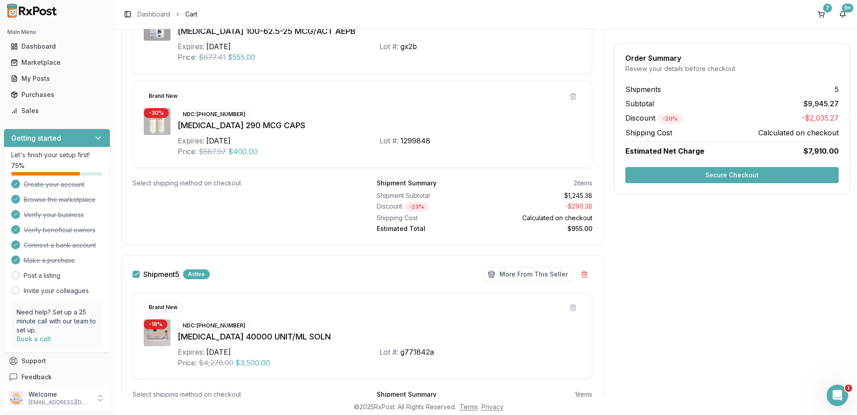
scroll to position [982, 0]
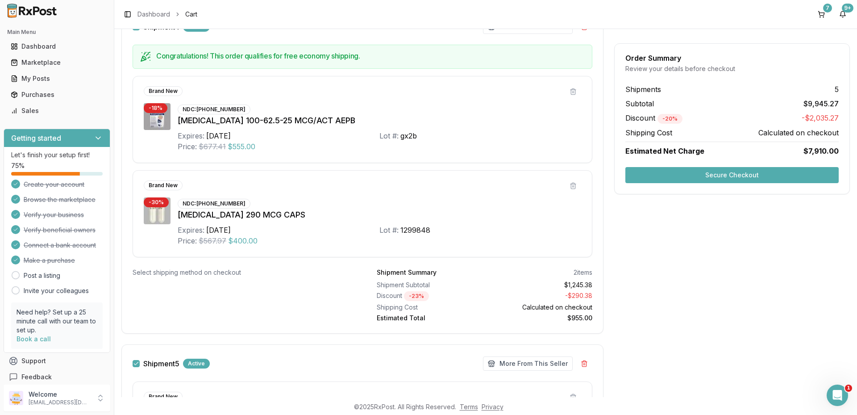
click at [212, 203] on div "NDC: 00456-1202-30" at bounding box center [214, 204] width 73 height 10
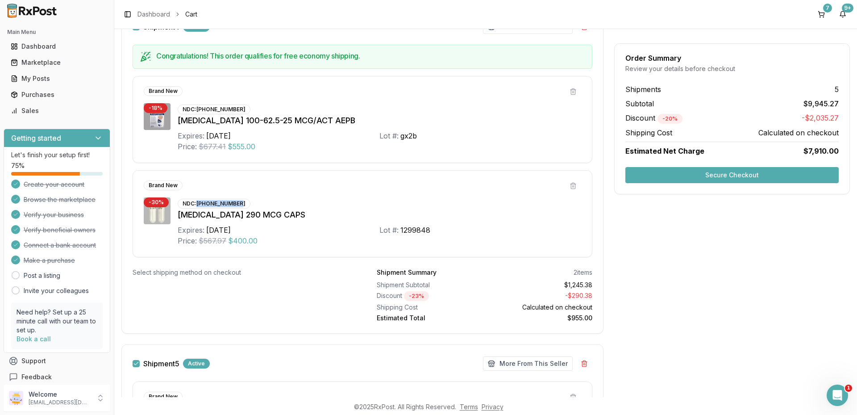
drag, startPoint x: 199, startPoint y: 202, endPoint x: 273, endPoint y: 202, distance: 73.6
click at [273, 202] on div "NDC: 00456-1202-30 Linzess 290 MCG CAPS Expires: 2026-12-31 Lot #: 1299848 Pric…" at bounding box center [379, 221] width 403 height 49
copy div "00456-1202-30"
click at [575, 96] on button at bounding box center [573, 91] width 16 height 16
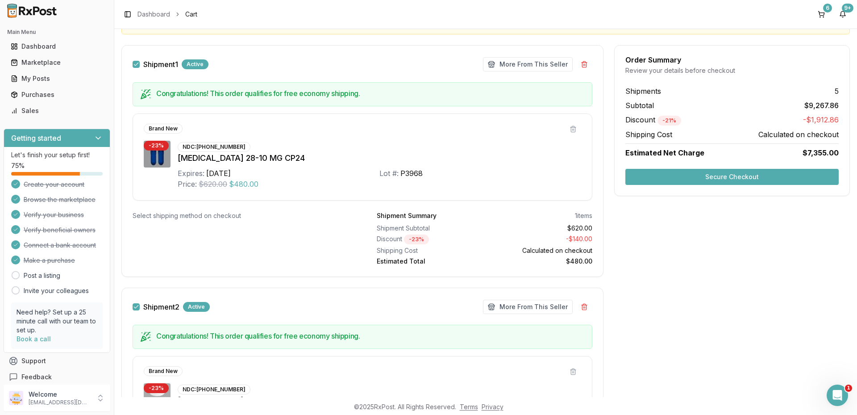
scroll to position [0, 0]
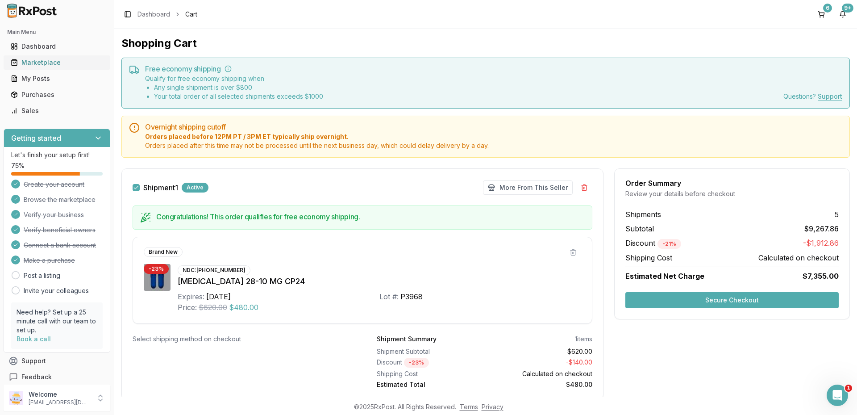
click at [50, 61] on div "Marketplace" at bounding box center [57, 62] width 92 height 9
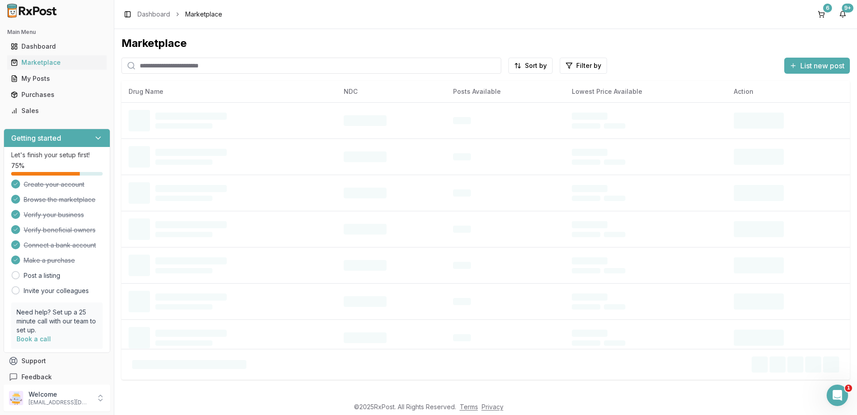
paste input "**********"
type input "**********"
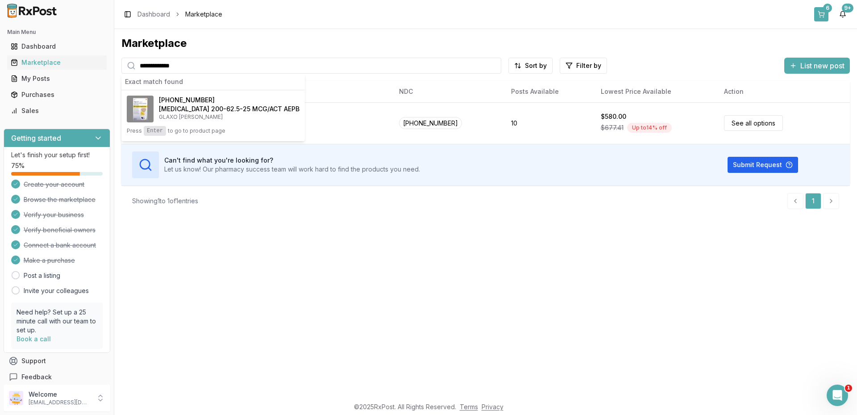
click at [820, 15] on button "6" at bounding box center [821, 14] width 14 height 14
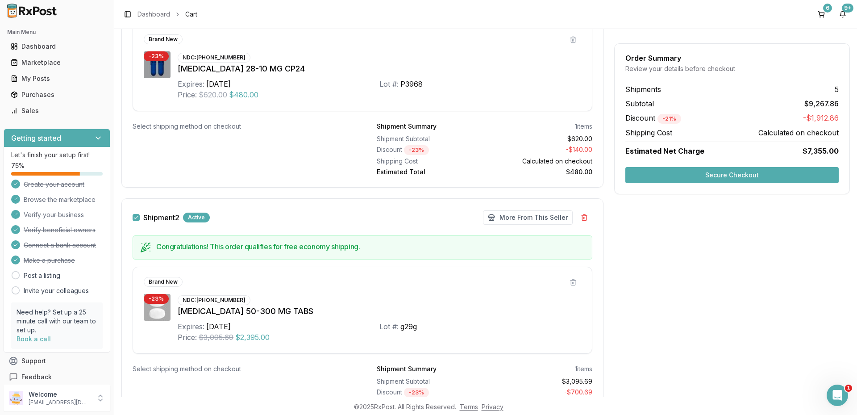
scroll to position [302, 0]
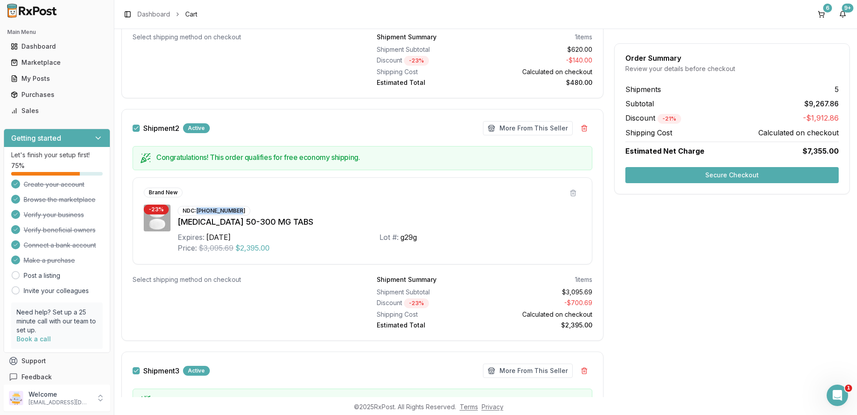
drag, startPoint x: 197, startPoint y: 209, endPoint x: 245, endPoint y: 204, distance: 48.9
click at [245, 204] on div "NDC: 49702-0246-13 Dovato 50-300 MG TABS Expires: 2027-03-01 Lot #: g29g Price:…" at bounding box center [379, 228] width 403 height 49
copy div "[PHONE_NUMBER]"
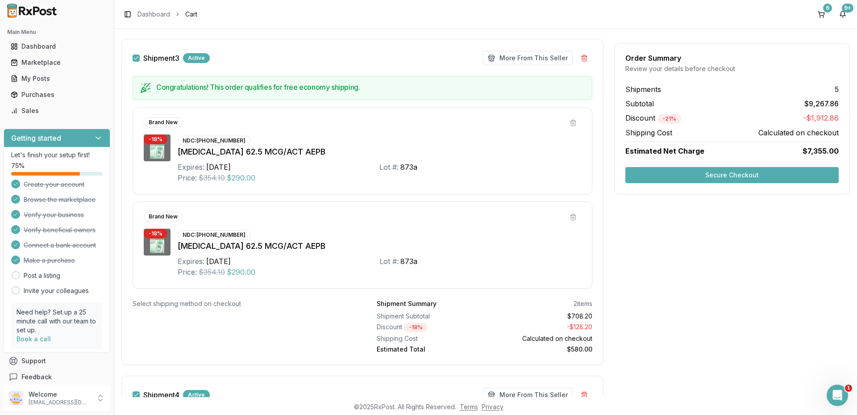
scroll to position [391, 0]
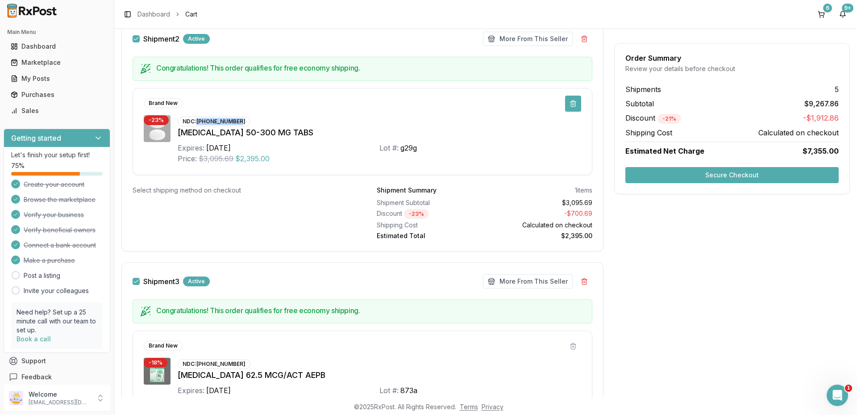
click at [567, 109] on button at bounding box center [573, 104] width 16 height 16
drag, startPoint x: 198, startPoint y: 120, endPoint x: 271, endPoint y: 123, distance: 72.8
click at [271, 123] on div "NDC: 00456-1228-30 Namzaric 28-10 MG CP24 Expires: 2026-01-31 Lot #: P3968 Pric…" at bounding box center [379, 139] width 403 height 49
copy div "[PHONE_NUMBER]"
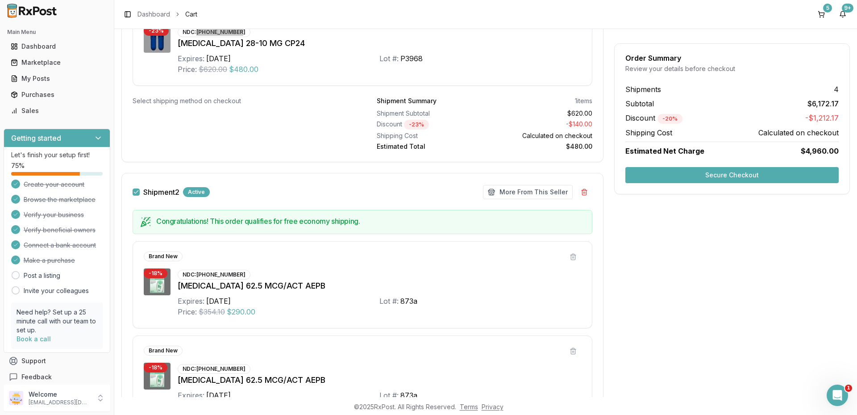
scroll to position [283, 0]
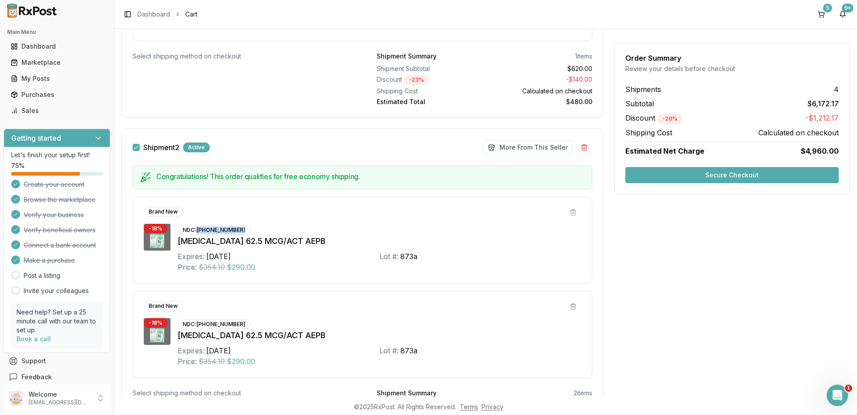
drag, startPoint x: 196, startPoint y: 228, endPoint x: 241, endPoint y: 231, distance: 45.2
click at [241, 231] on div "NDC: 00173-0873-10" at bounding box center [214, 230] width 73 height 10
copy div "[PHONE_NUMBER]"
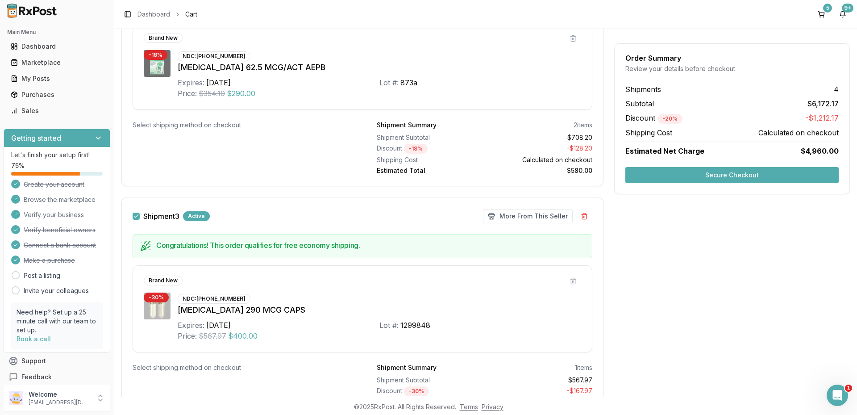
scroll to position [595, 0]
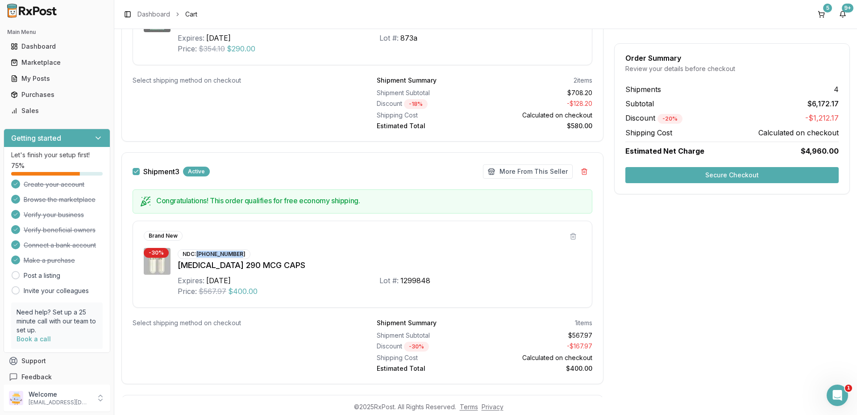
drag, startPoint x: 198, startPoint y: 252, endPoint x: 253, endPoint y: 250, distance: 54.9
click at [253, 250] on div "NDC: 00456-1202-30 Linzess 290 MCG CAPS Expires: 2026-12-31 Lot #: 1299848 Pric…" at bounding box center [379, 272] width 403 height 49
copy div "00456-1202-30"
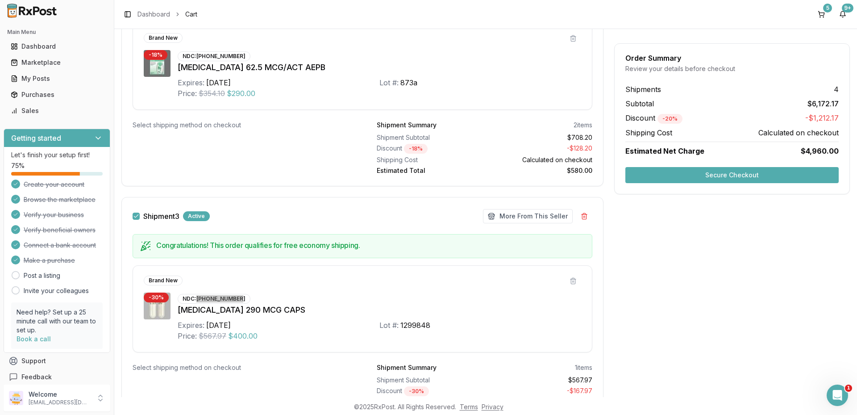
scroll to position [640, 0]
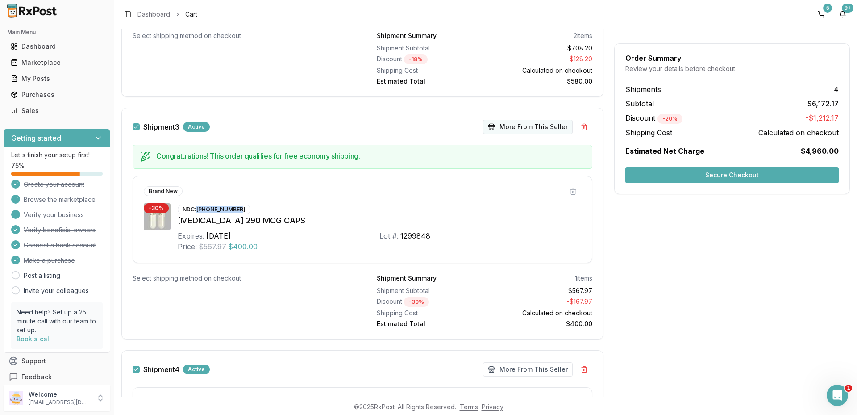
click at [532, 129] on button "More From This Seller" at bounding box center [528, 127] width 90 height 14
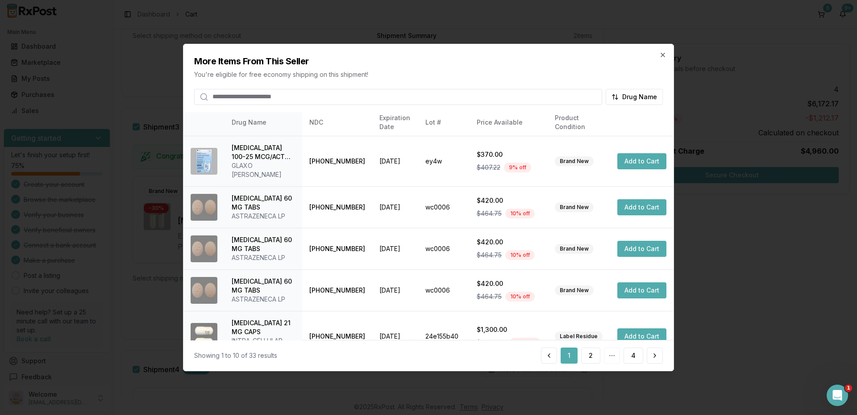
scroll to position [179, 0]
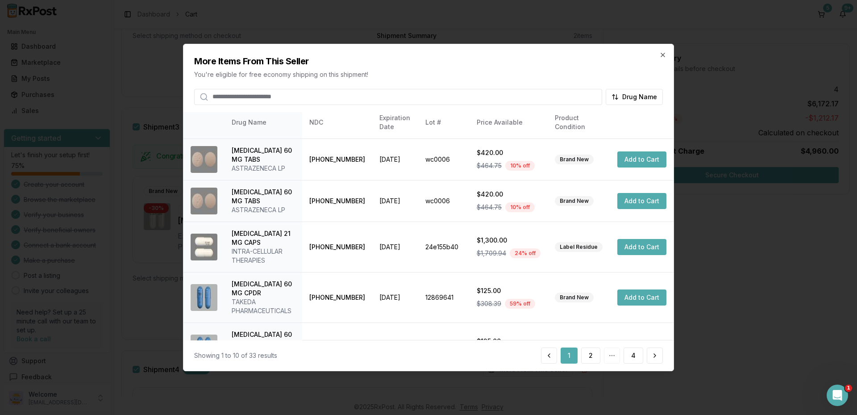
click at [296, 97] on input "search" at bounding box center [398, 97] width 408 height 16
type input "****"
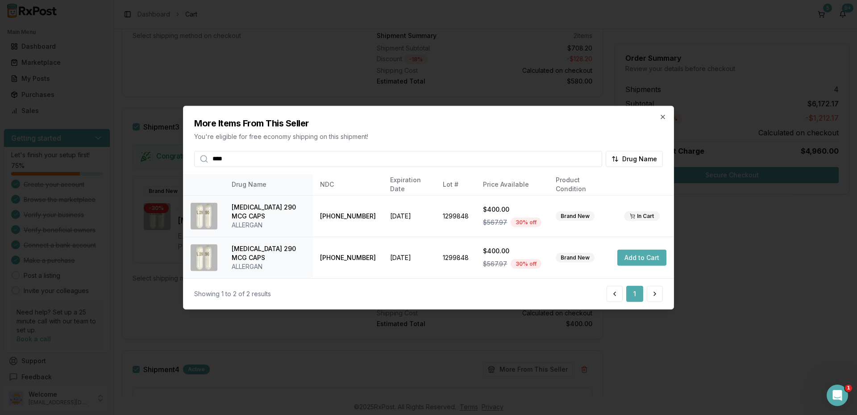
click at [660, 110] on div "More Items From This Seller You're eligible for free economy shipping on this s…" at bounding box center [428, 136] width 490 height 61
click at [662, 115] on icon "button" at bounding box center [662, 116] width 7 height 7
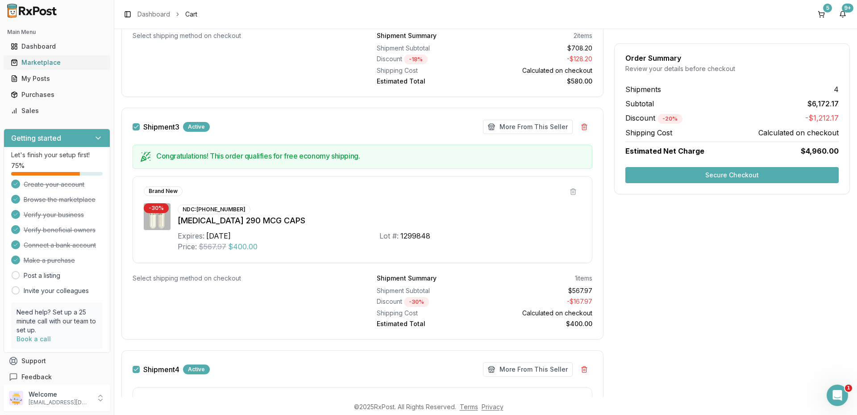
click at [29, 55] on link "Marketplace" at bounding box center [57, 62] width 100 height 16
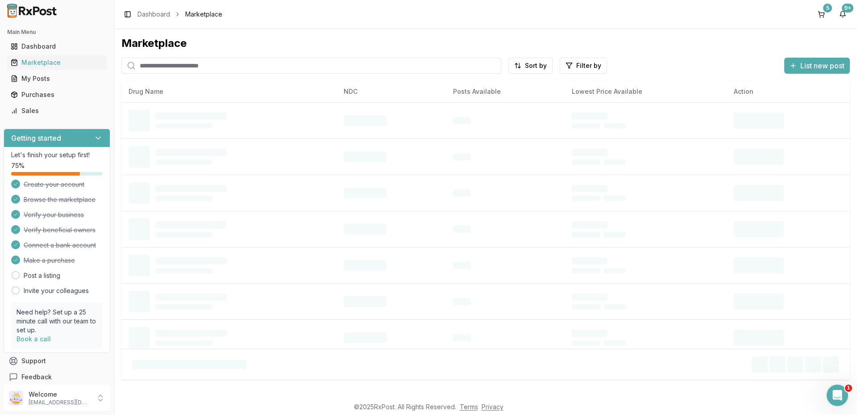
click at [179, 61] on input "search" at bounding box center [311, 66] width 380 height 16
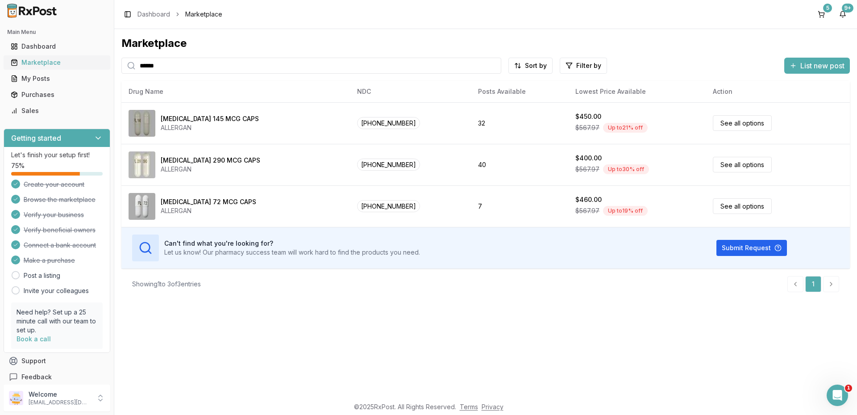
drag, startPoint x: 212, startPoint y: 67, endPoint x: 18, endPoint y: 67, distance: 194.2
click at [20, 67] on div "Main Menu Dashboard Marketplace My Posts Purchases Sales Getting started Let's …" at bounding box center [428, 207] width 857 height 415
type input "*****"
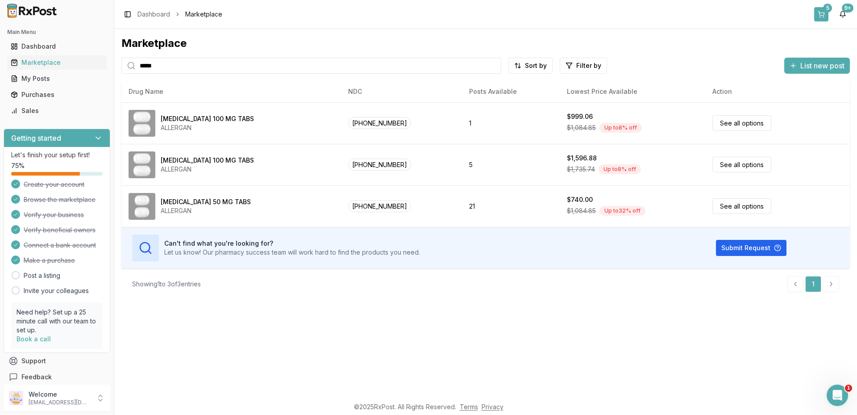
click at [820, 12] on button "5" at bounding box center [821, 14] width 14 height 14
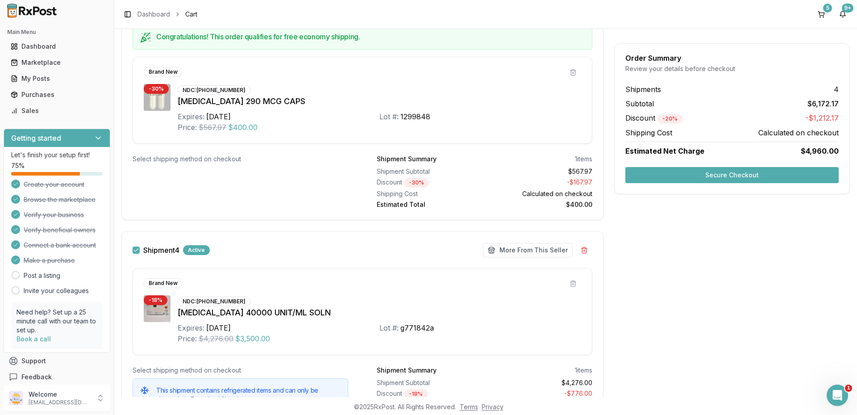
scroll to position [818, 0]
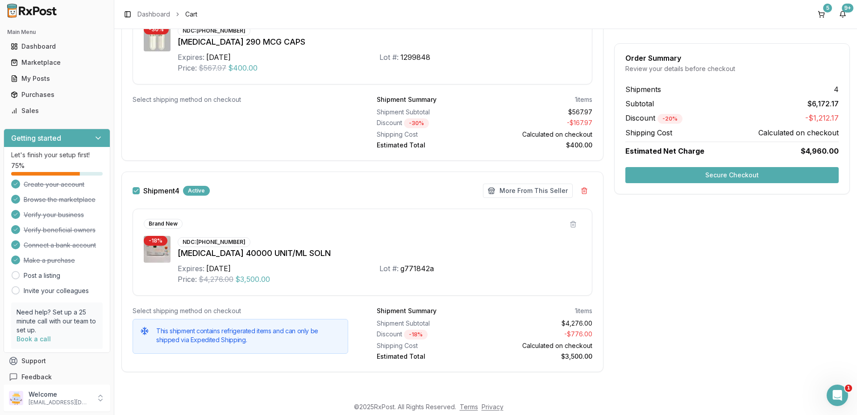
drag, startPoint x: 719, startPoint y: 175, endPoint x: 696, endPoint y: 309, distance: 135.4
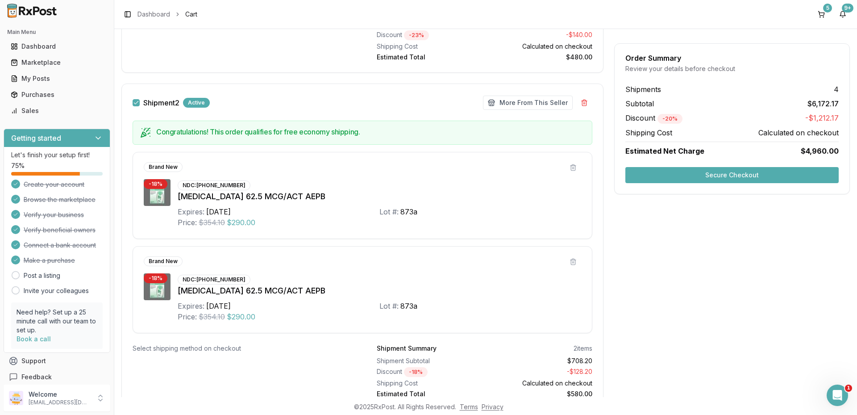
scroll to position [238, 0]
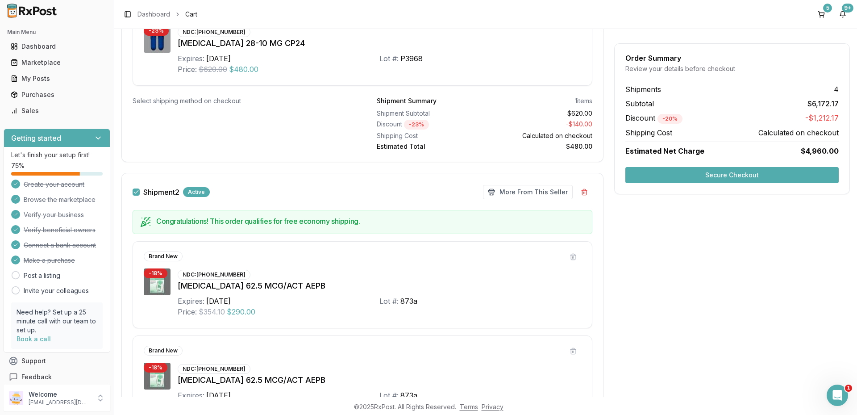
click at [734, 177] on button "Secure Checkout" at bounding box center [731, 175] width 213 height 16
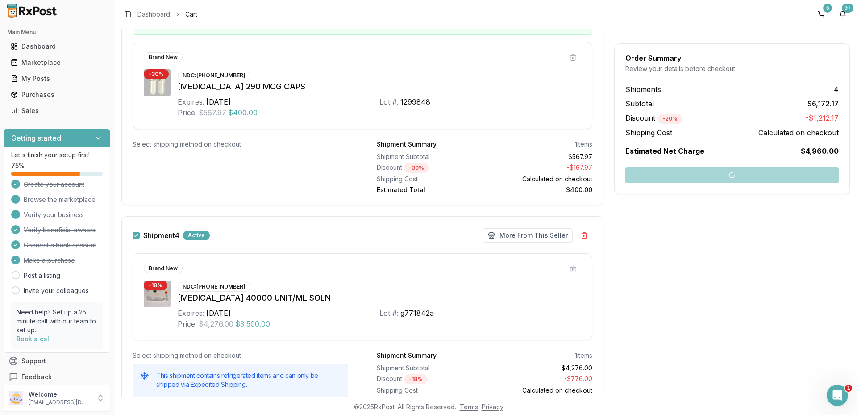
scroll to position [818, 0]
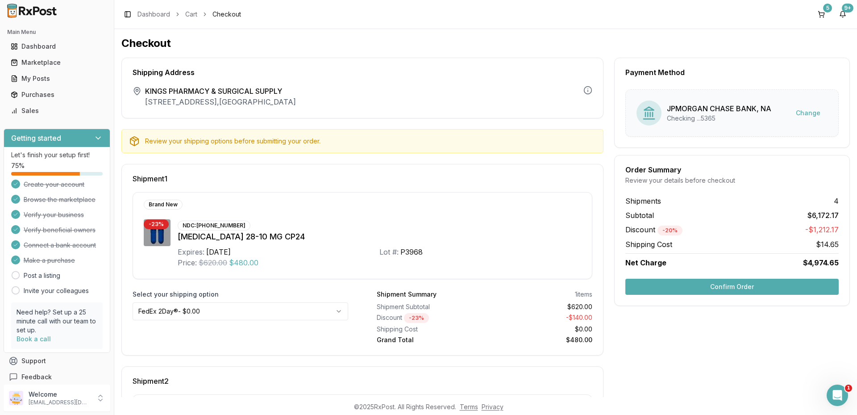
scroll to position [45, 0]
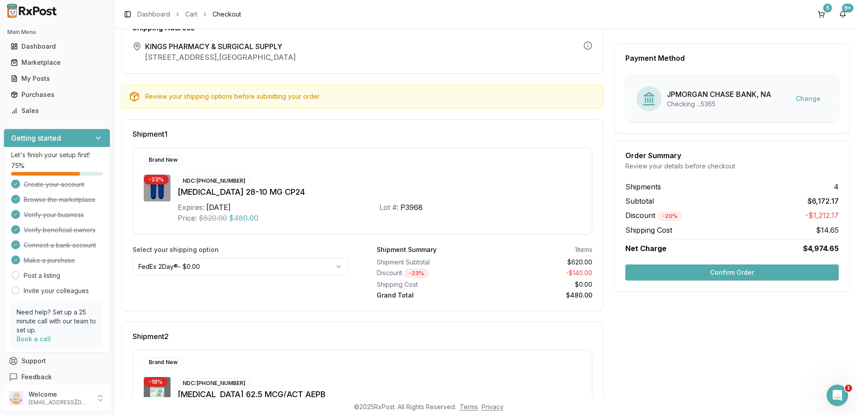
drag, startPoint x: 756, startPoint y: 270, endPoint x: 790, endPoint y: 392, distance: 126.2
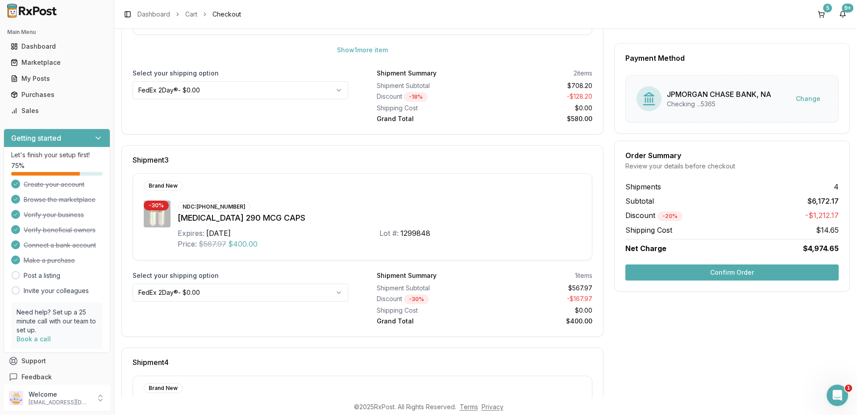
scroll to position [617, 0]
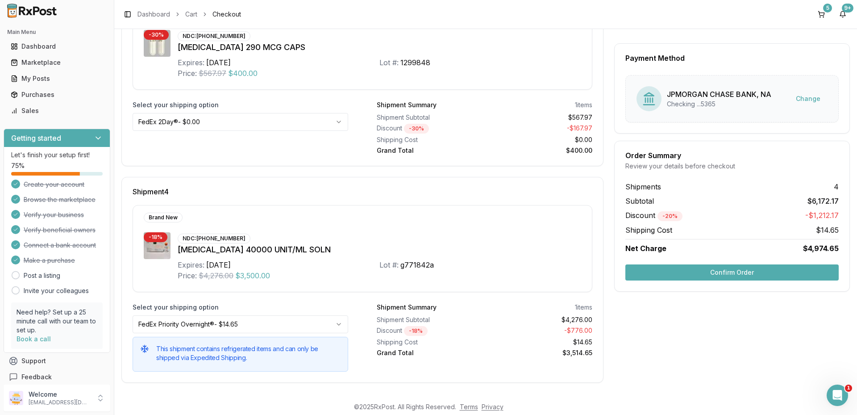
click at [747, 276] on button "Confirm Order" at bounding box center [731, 272] width 213 height 16
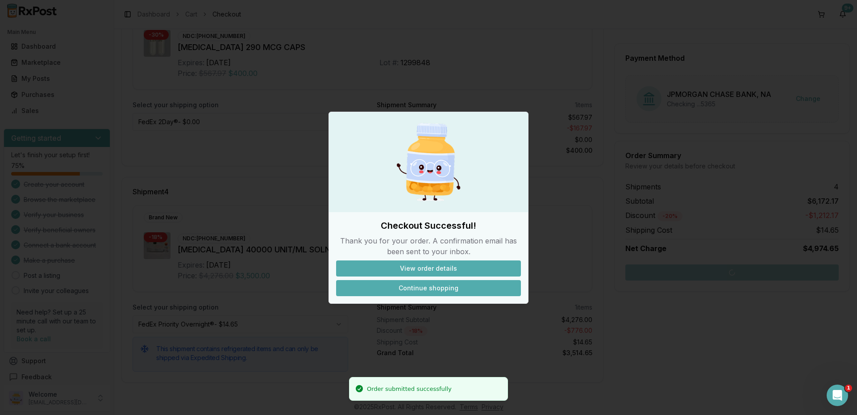
click at [468, 292] on button "Continue shopping" at bounding box center [428, 288] width 185 height 16
